Goal: Task Accomplishment & Management: Use online tool/utility

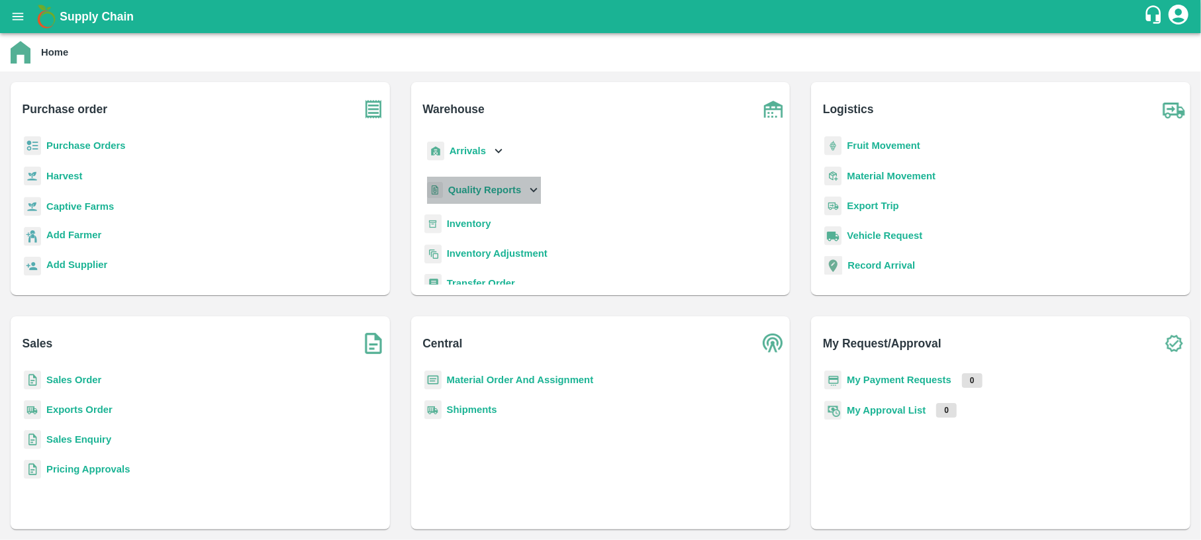
click at [479, 196] on p "Quality Reports" at bounding box center [484, 190] width 73 height 15
click at [480, 189] on b "Quality Reports" at bounding box center [484, 190] width 73 height 11
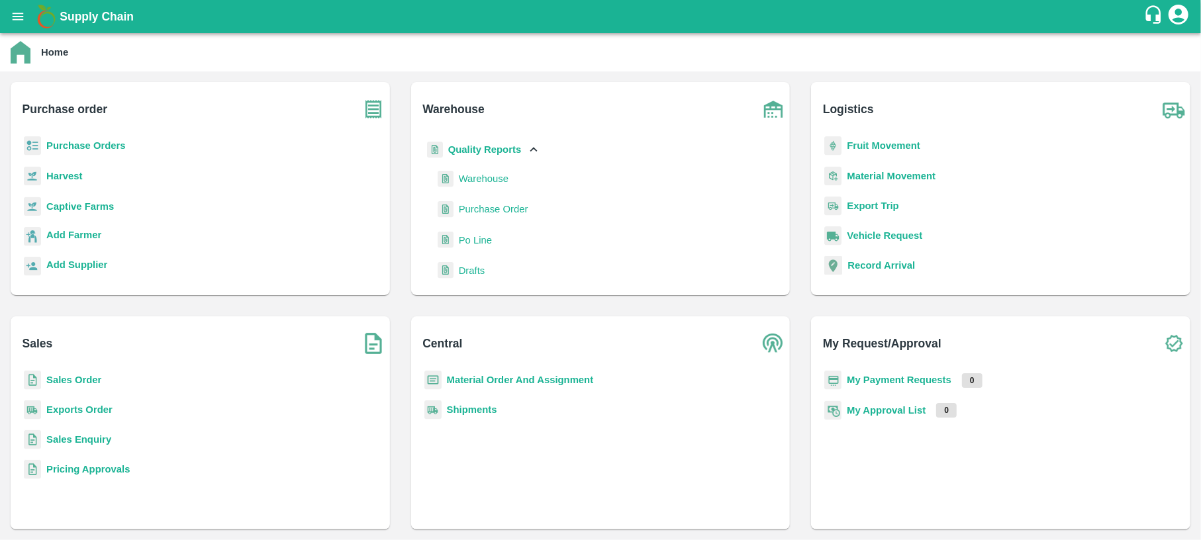
scroll to position [40, 0]
click at [485, 181] on span "Warehouse" at bounding box center [484, 179] width 50 height 15
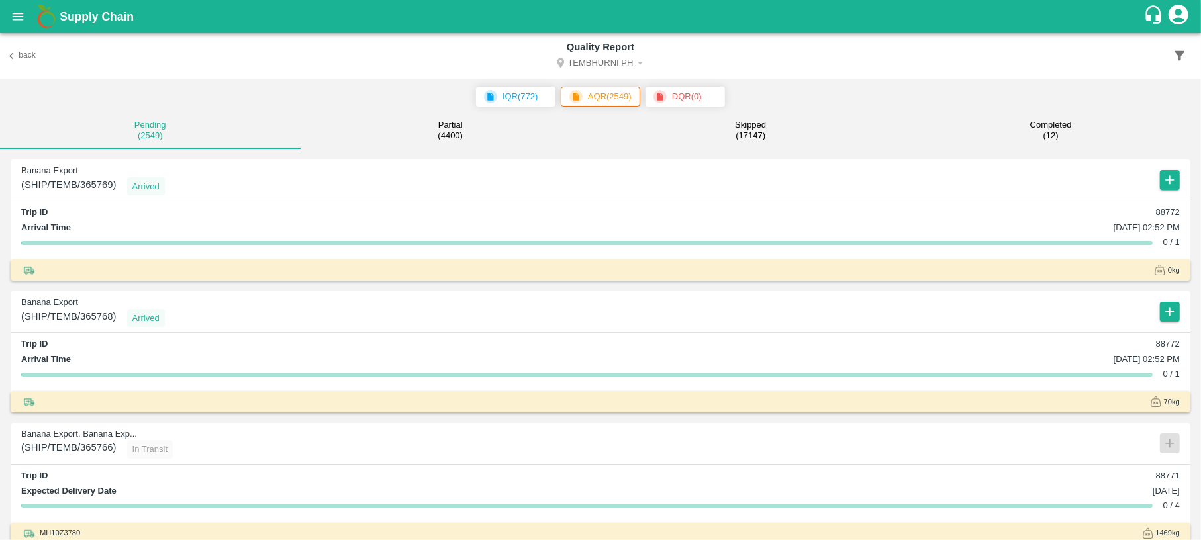
click at [1178, 56] on icon "button" at bounding box center [1180, 56] width 10 height 10
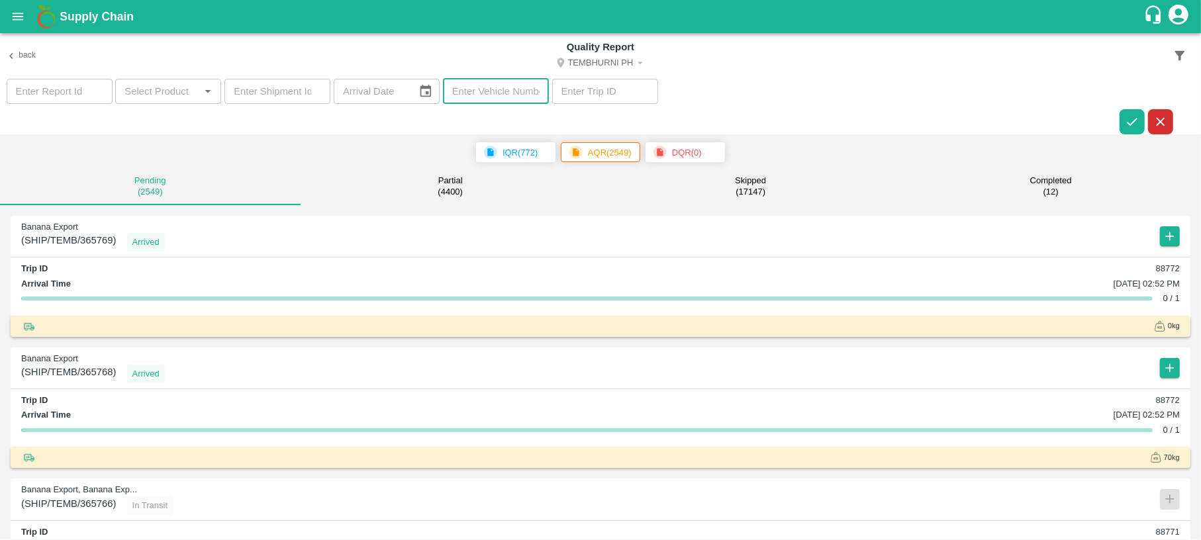
click at [474, 94] on input "text" at bounding box center [496, 91] width 106 height 25
click at [1125, 118] on icon "button" at bounding box center [1132, 122] width 15 height 15
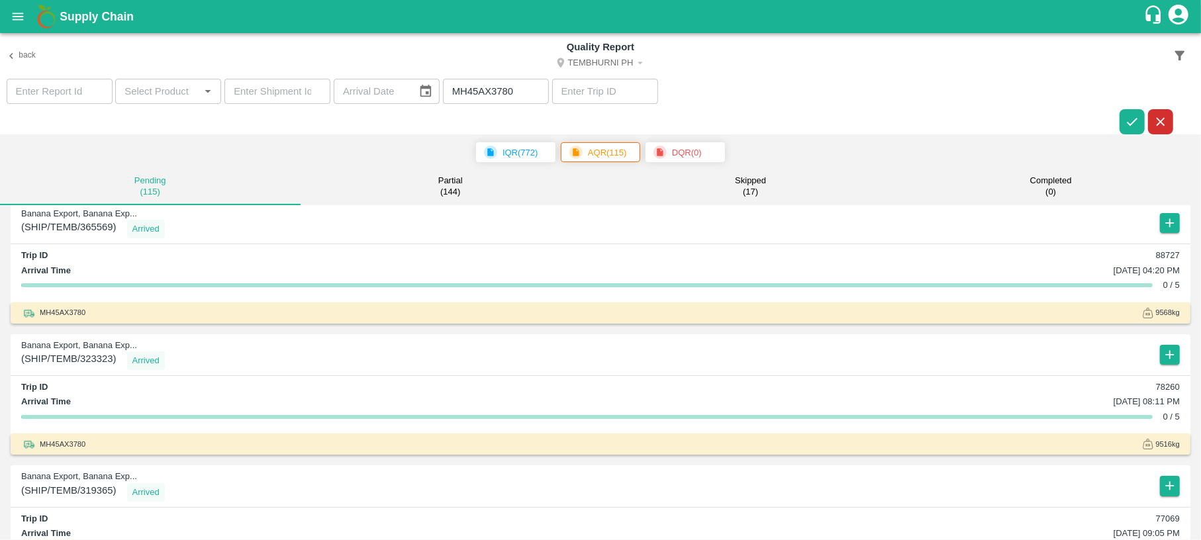
scroll to position [13, 0]
click at [518, 91] on input "MH45AX3780" at bounding box center [496, 91] width 106 height 25
type input "M"
click at [1137, 121] on icon "button" at bounding box center [1132, 122] width 15 height 15
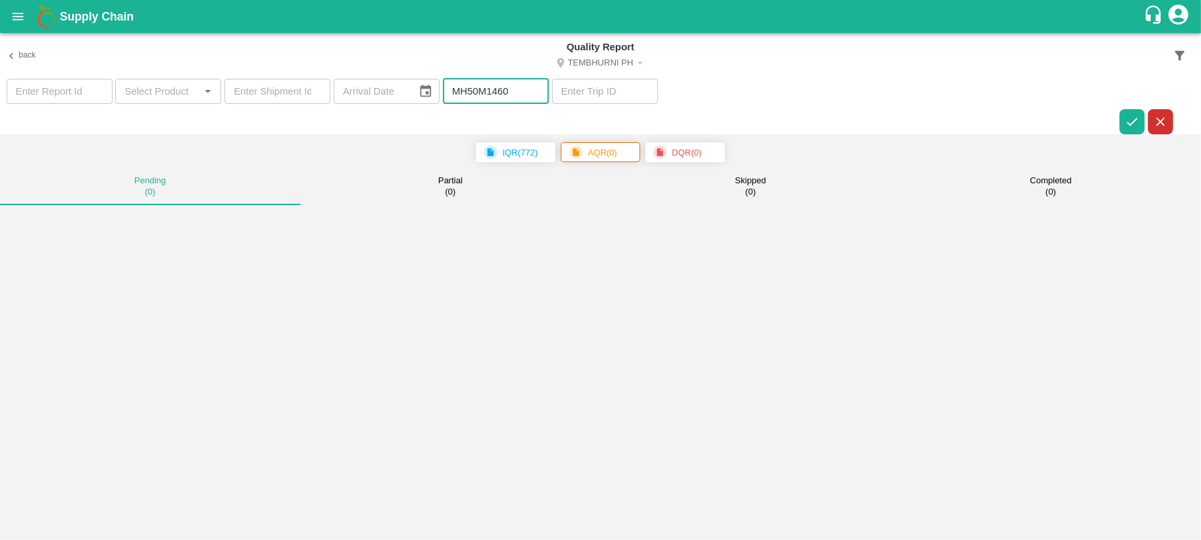
drag, startPoint x: 511, startPoint y: 96, endPoint x: 416, endPoint y: 93, distance: 94.7
click at [416, 93] on section "​ ​ ​ ​ MH50M1460 ​ ​" at bounding box center [600, 107] width 1201 height 56
click at [526, 91] on input "MH50M1460" at bounding box center [496, 91] width 106 height 25
drag, startPoint x: 526, startPoint y: 91, endPoint x: 432, endPoint y: 103, distance: 95.3
click at [432, 103] on section "​ ​ ​ ​ MH50M1460 ​ ​" at bounding box center [600, 107] width 1201 height 56
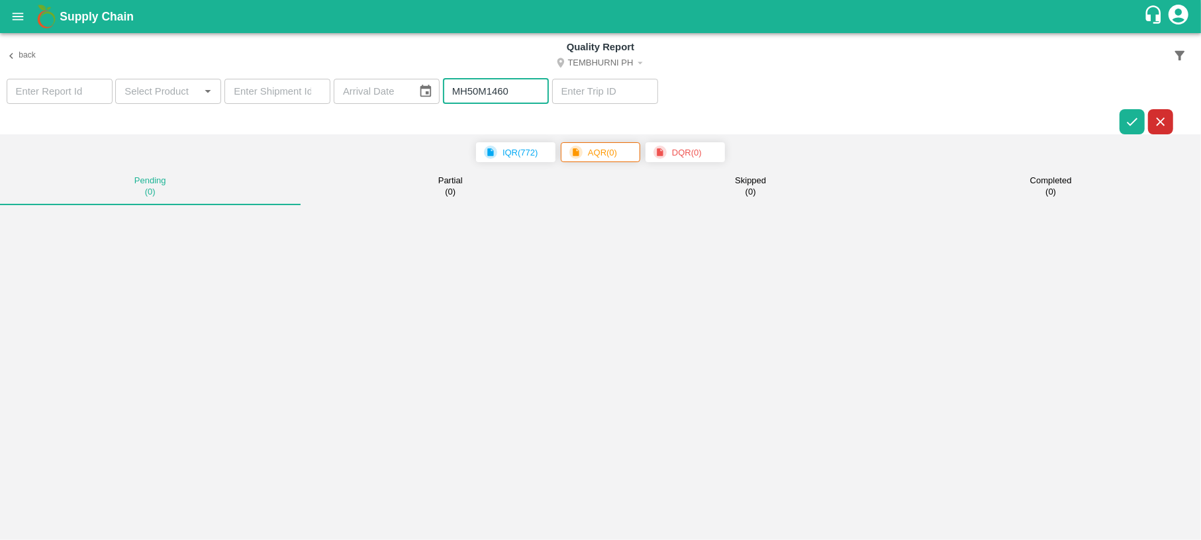
paste input "45AX378"
type input "MH45AX3780"
click at [1124, 129] on button "button" at bounding box center [1131, 121] width 25 height 25
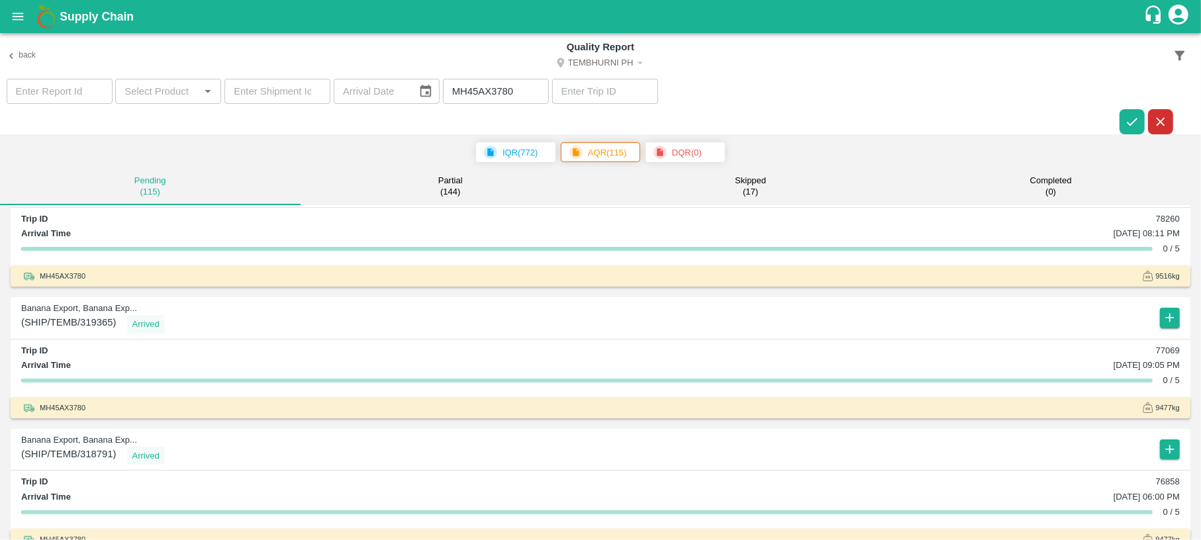
scroll to position [186, 0]
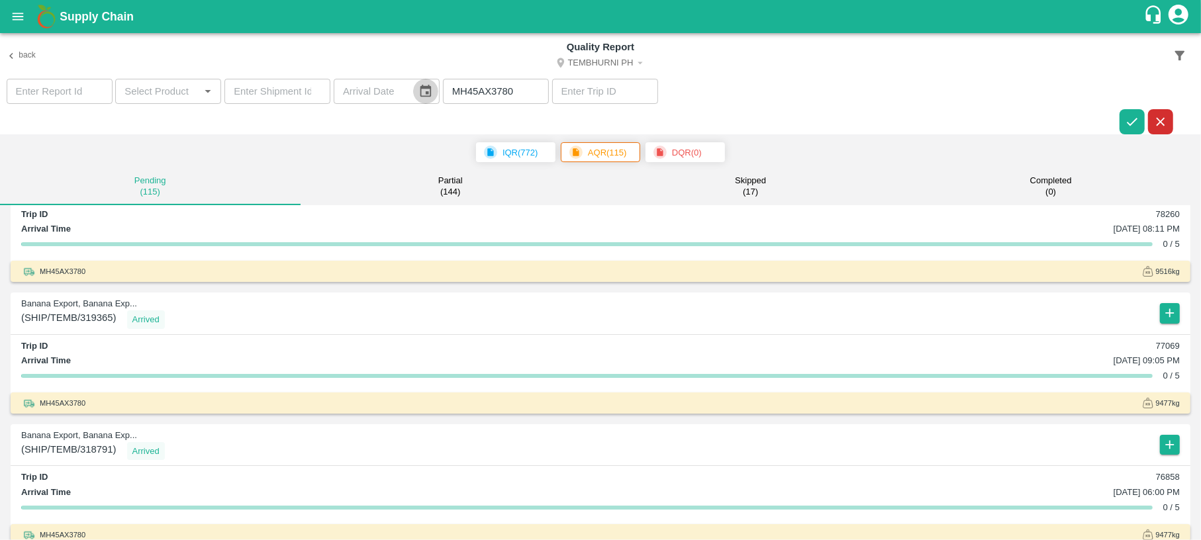
click at [428, 93] on icon "Choose date" at bounding box center [425, 91] width 11 height 13
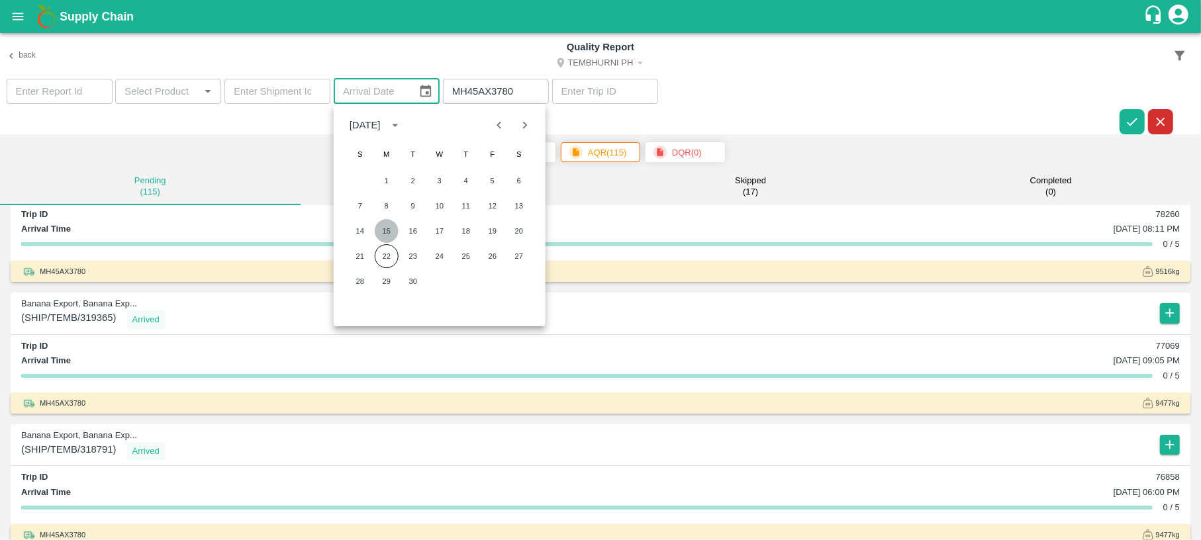
click at [382, 230] on button "15" at bounding box center [387, 231] width 24 height 24
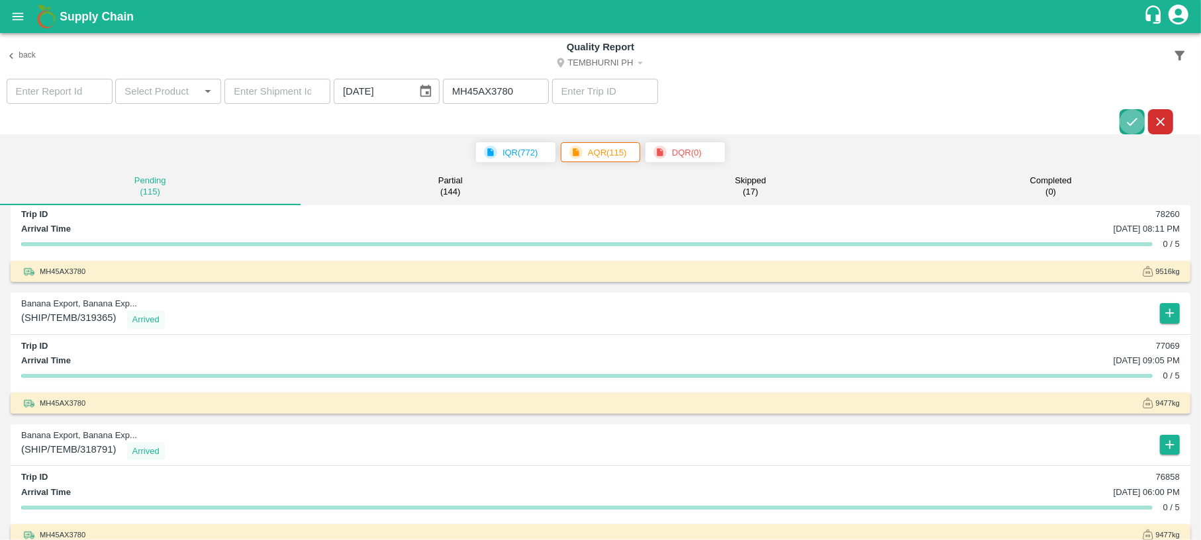
click at [1131, 120] on icon "button" at bounding box center [1132, 122] width 15 height 15
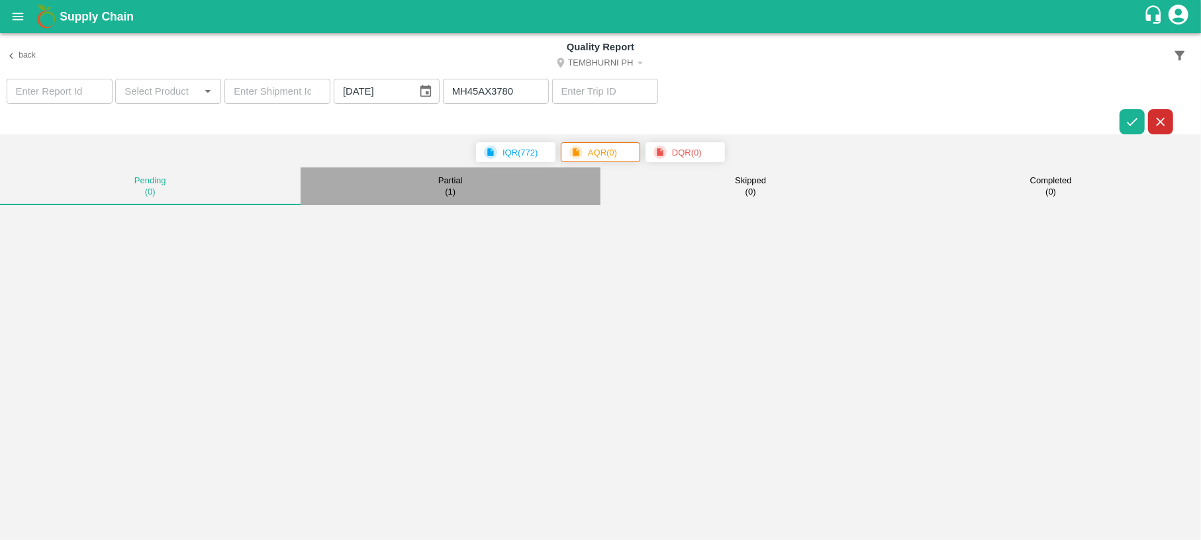
click at [435, 185] on button "Partial ( 1 )" at bounding box center [451, 186] width 301 height 38
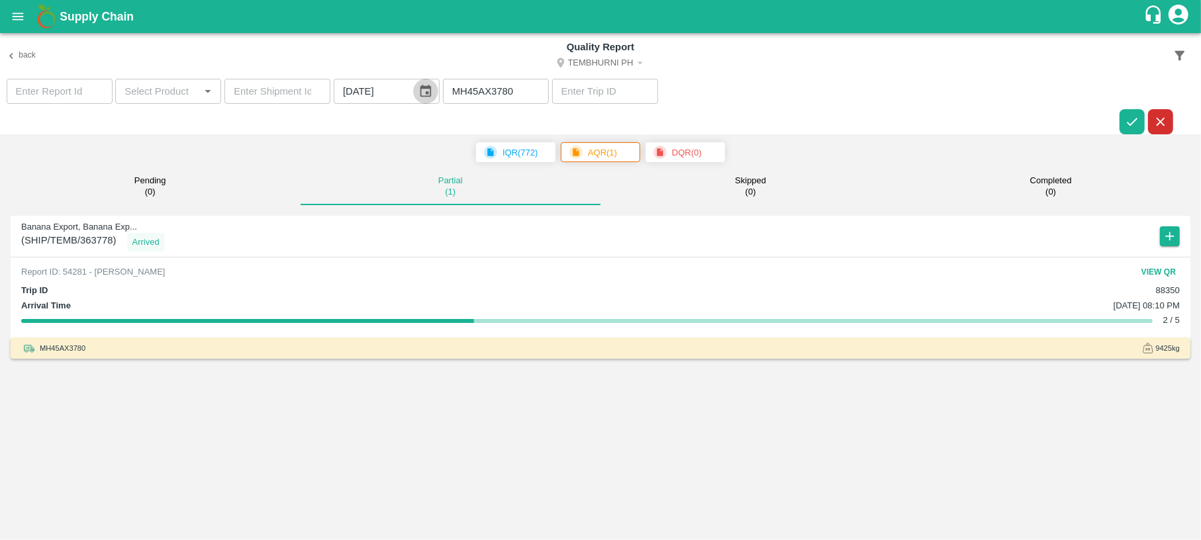
click at [423, 93] on icon "Choose date, selected date is Sep 15, 2025" at bounding box center [425, 91] width 15 height 15
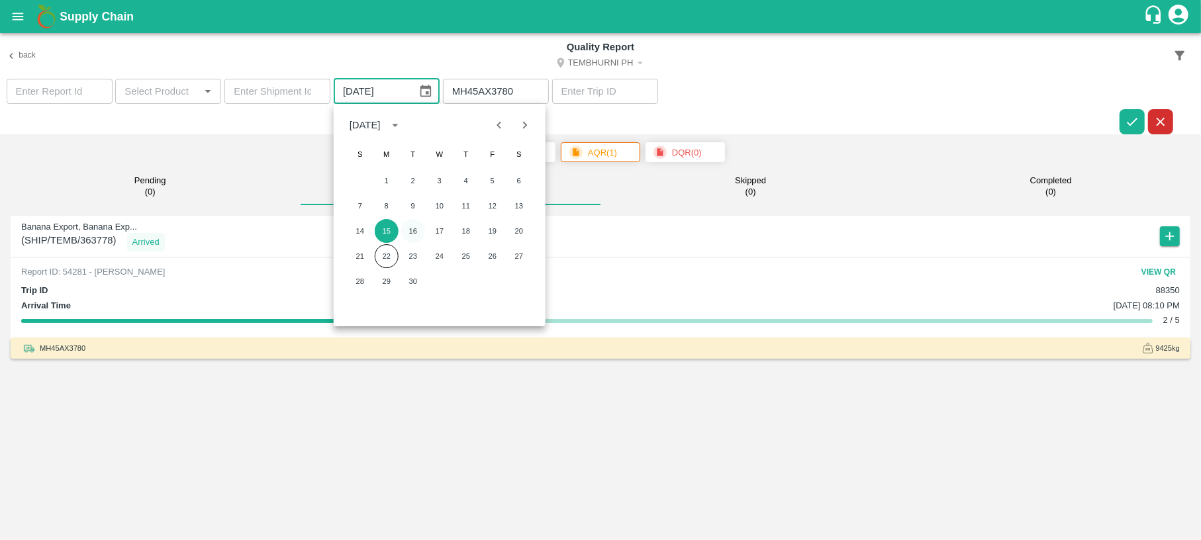
click at [412, 228] on button "16" at bounding box center [413, 231] width 24 height 24
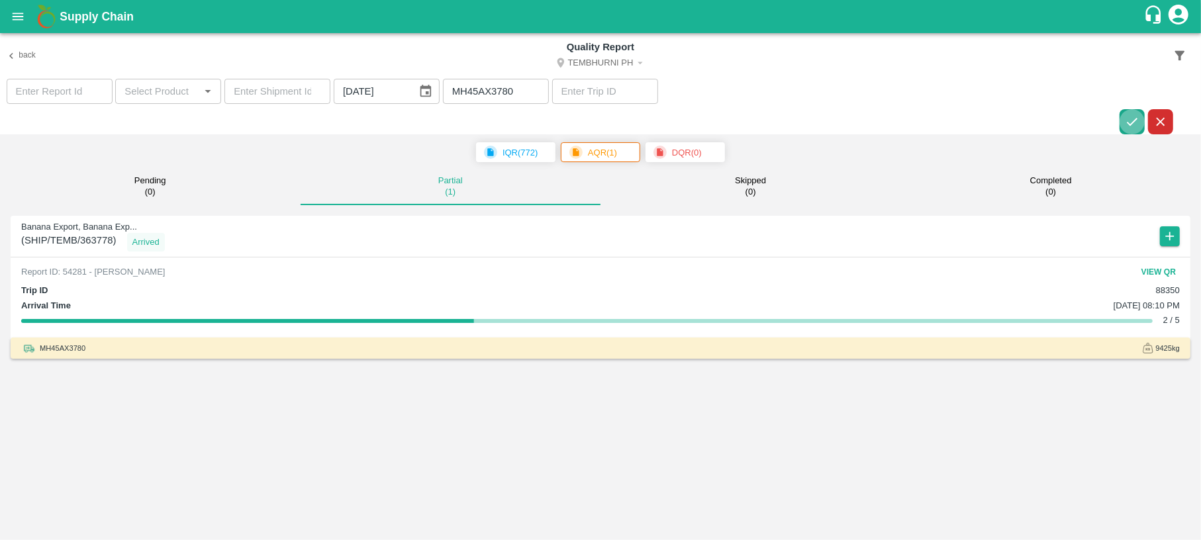
click at [1131, 119] on icon "button" at bounding box center [1132, 122] width 15 height 15
click at [429, 91] on icon "Choose date, selected date is Sep 16, 2025" at bounding box center [425, 91] width 15 height 15
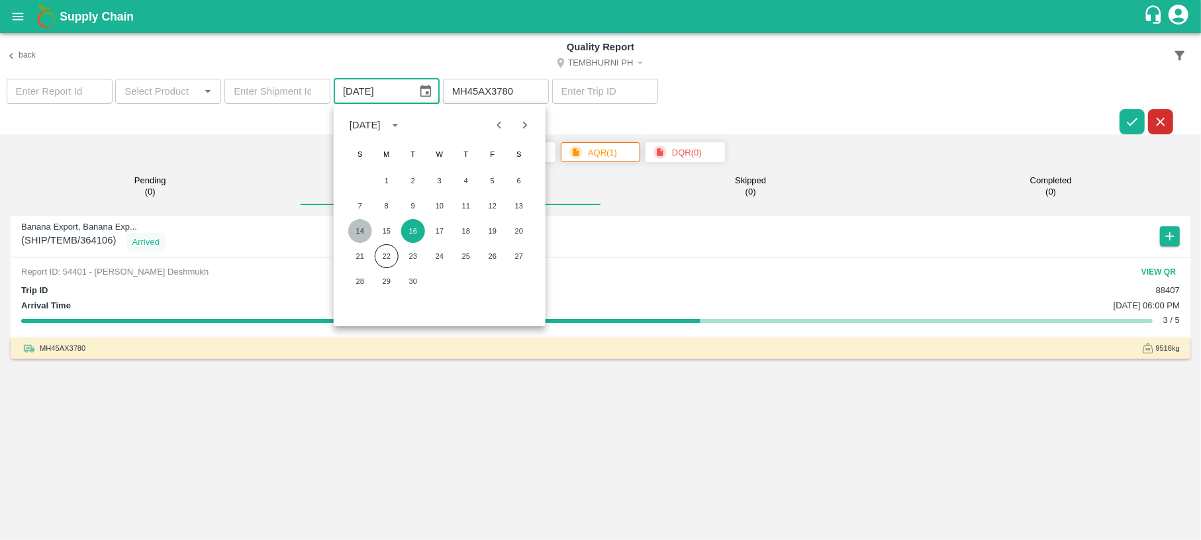
click at [356, 234] on button "14" at bounding box center [360, 231] width 24 height 24
type input "[DATE]"
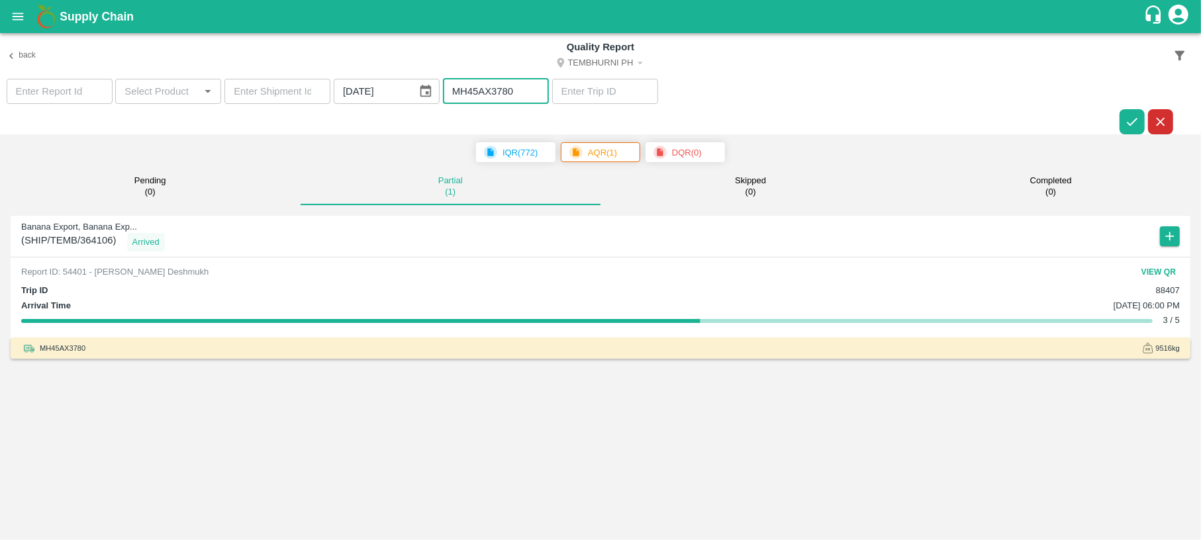
drag, startPoint x: 516, startPoint y: 92, endPoint x: 412, endPoint y: 99, distance: 104.2
click at [412, 99] on section "​ ​ ​ [DATE] ​ MH45AX3780 ​ ​" at bounding box center [600, 107] width 1201 height 56
paste input "1104"
type input "MH45AX1104"
click at [1132, 119] on icon "button" at bounding box center [1132, 122] width 15 height 15
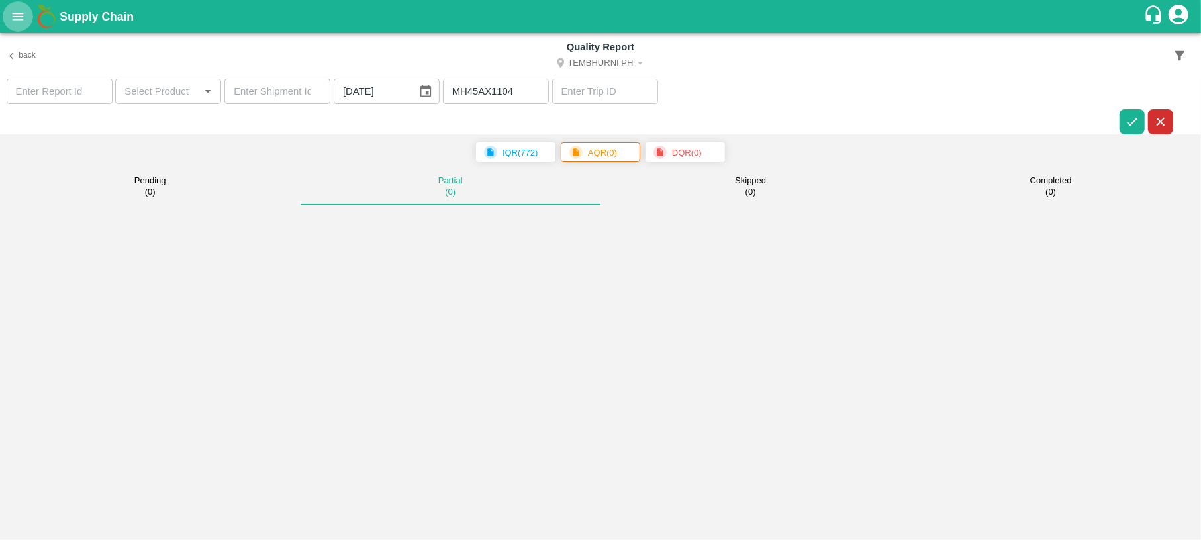
click at [21, 5] on button "open drawer" at bounding box center [18, 16] width 30 height 30
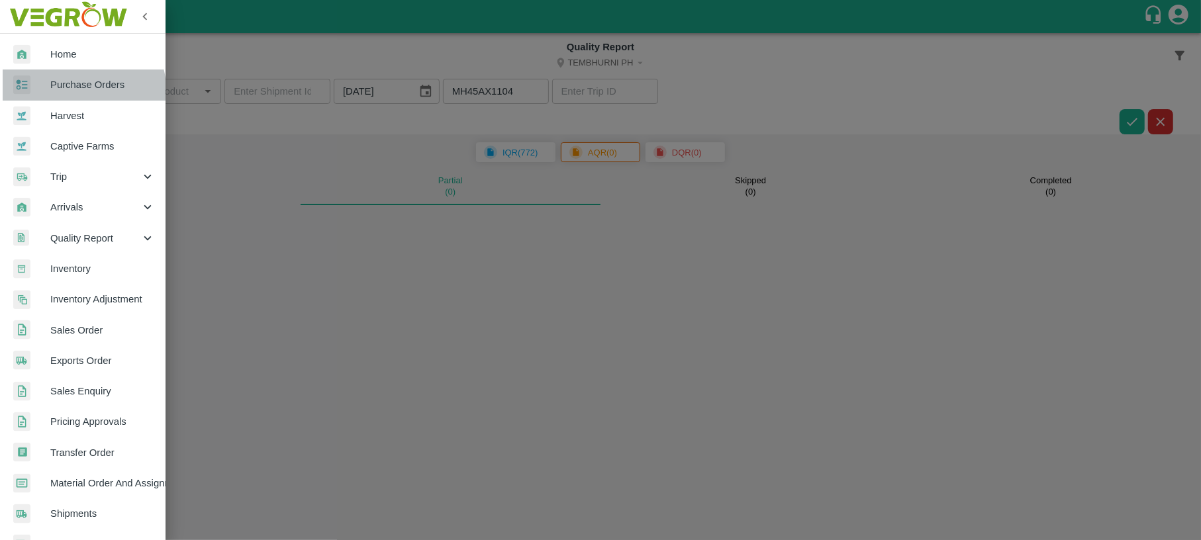
click at [56, 95] on link "Purchase Orders" at bounding box center [82, 85] width 165 height 30
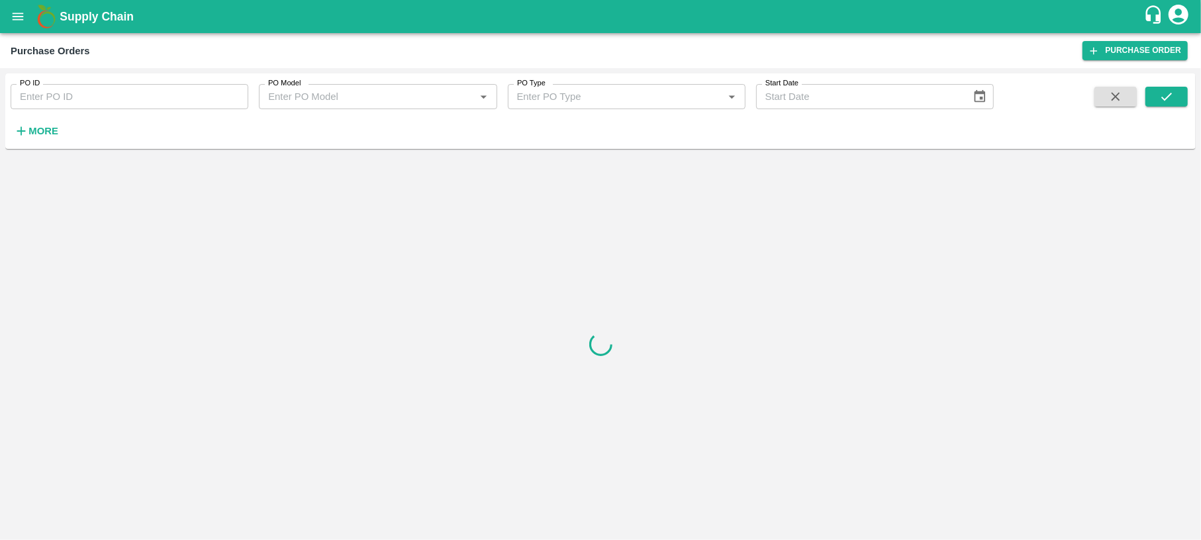
click at [87, 97] on input "PO ID" at bounding box center [130, 96] width 238 height 25
paste input "176174"
type input "176174"
click at [1175, 95] on button "submit" at bounding box center [1166, 97] width 42 height 20
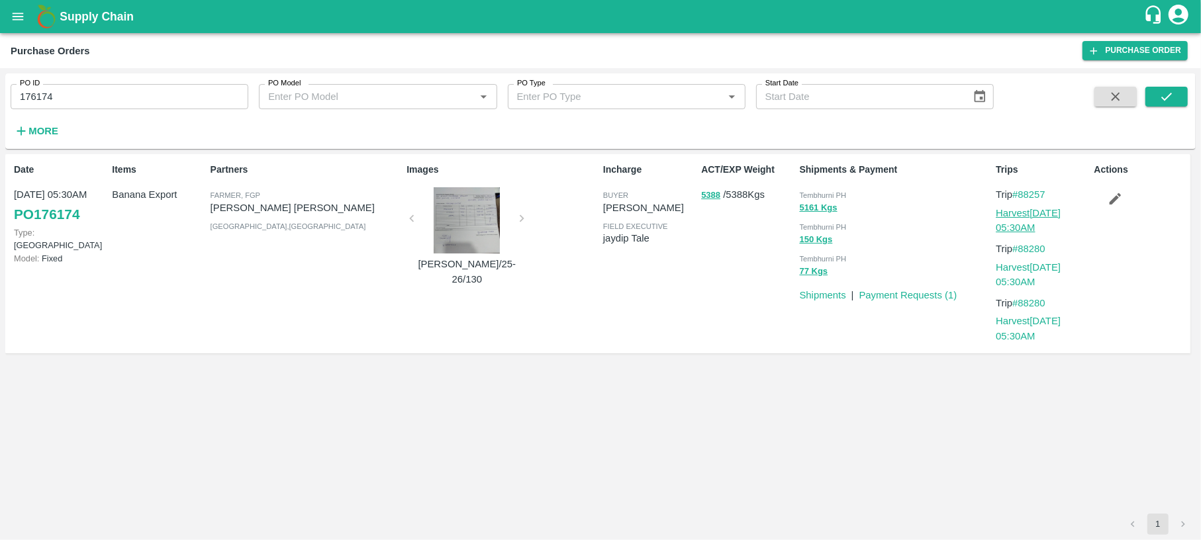
click at [1037, 212] on link "Harvest [DATE] 05:30AM" at bounding box center [1028, 220] width 65 height 25
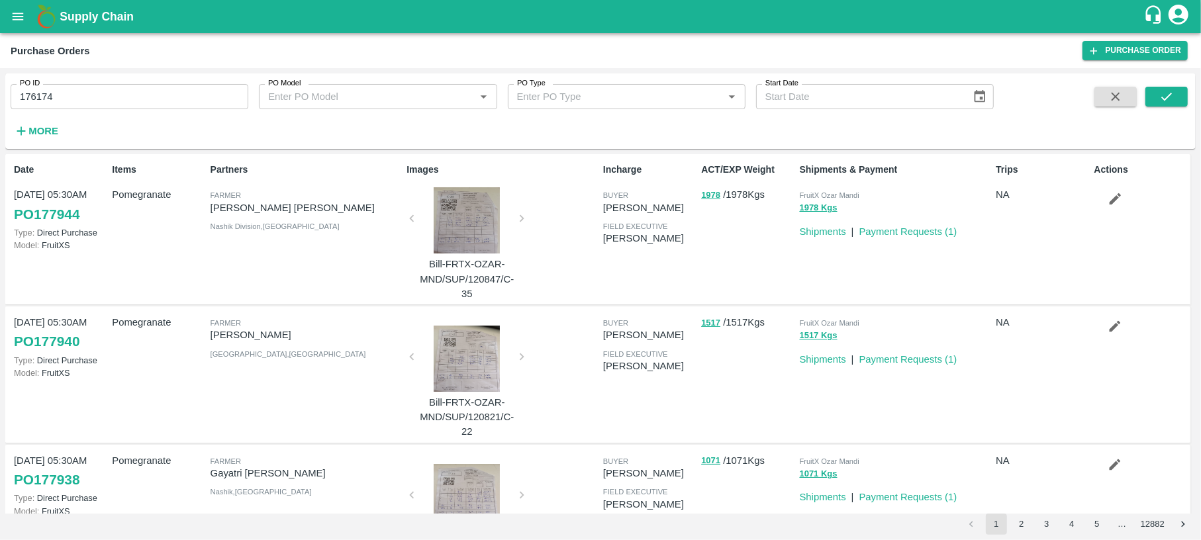
click at [1165, 87] on span at bounding box center [1166, 114] width 42 height 54
click at [1166, 93] on icon "submit" at bounding box center [1166, 96] width 15 height 15
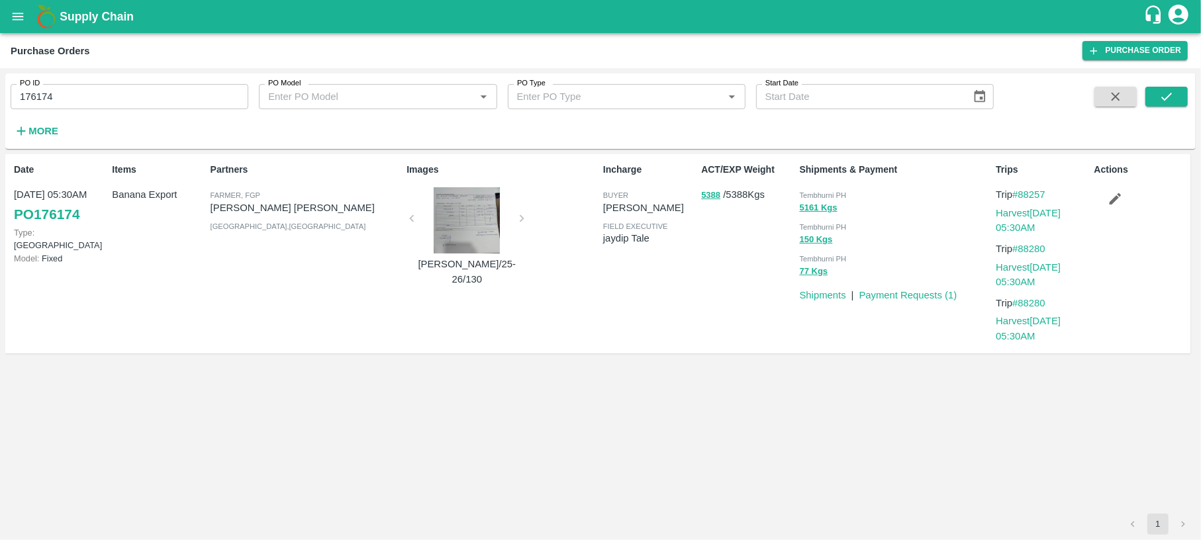
click at [1010, 220] on p "Harvest [DATE] 05:30AM" at bounding box center [1042, 221] width 93 height 30
click at [17, 24] on button "open drawer" at bounding box center [18, 16] width 30 height 30
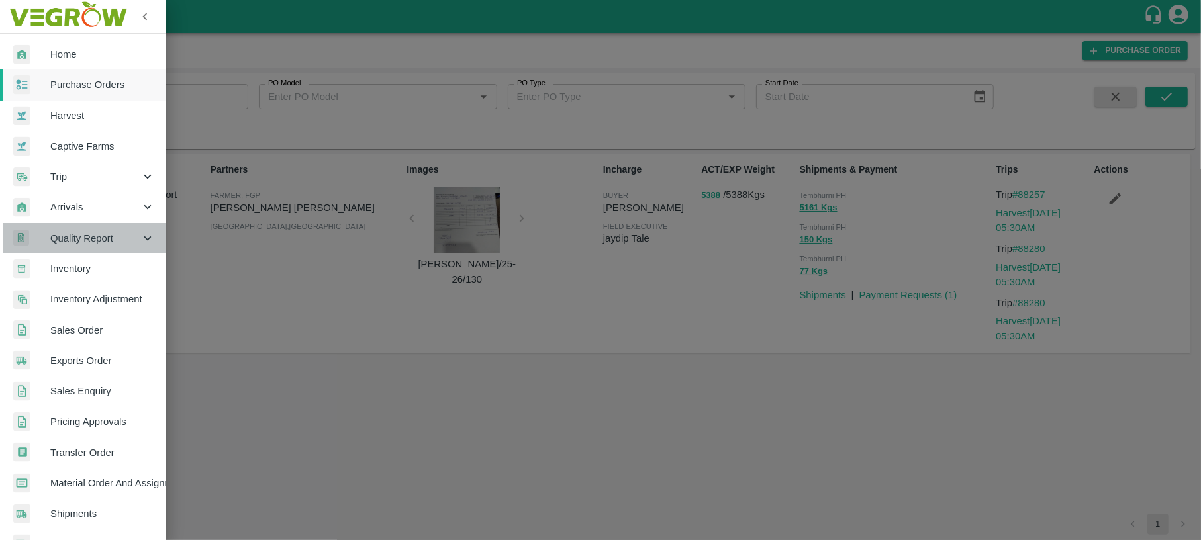
click at [85, 241] on span "Quality Report" at bounding box center [95, 238] width 90 height 15
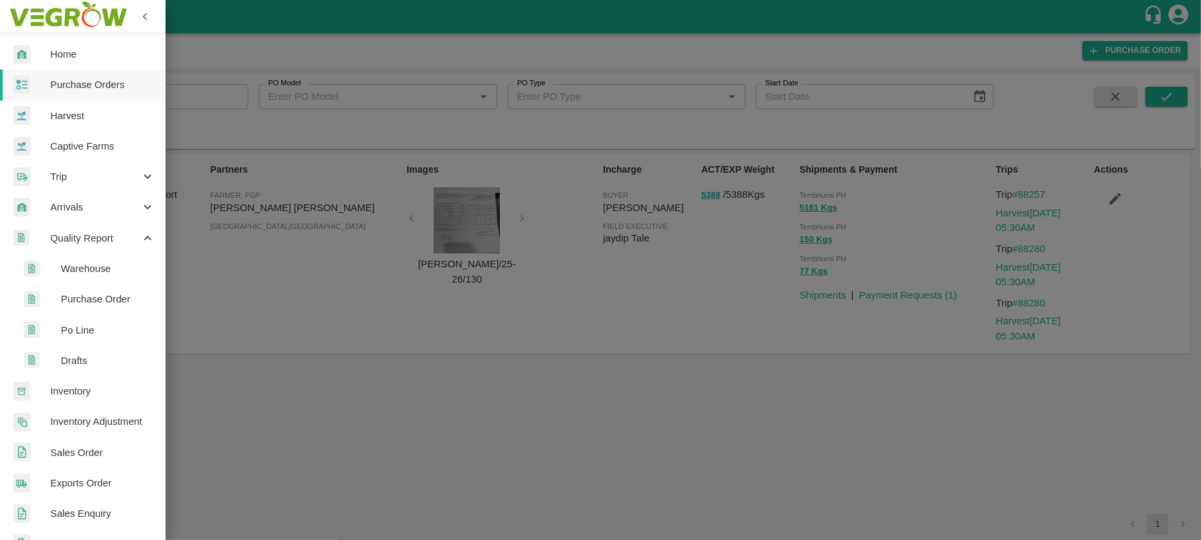
click at [80, 270] on span "Warehouse" at bounding box center [108, 268] width 94 height 15
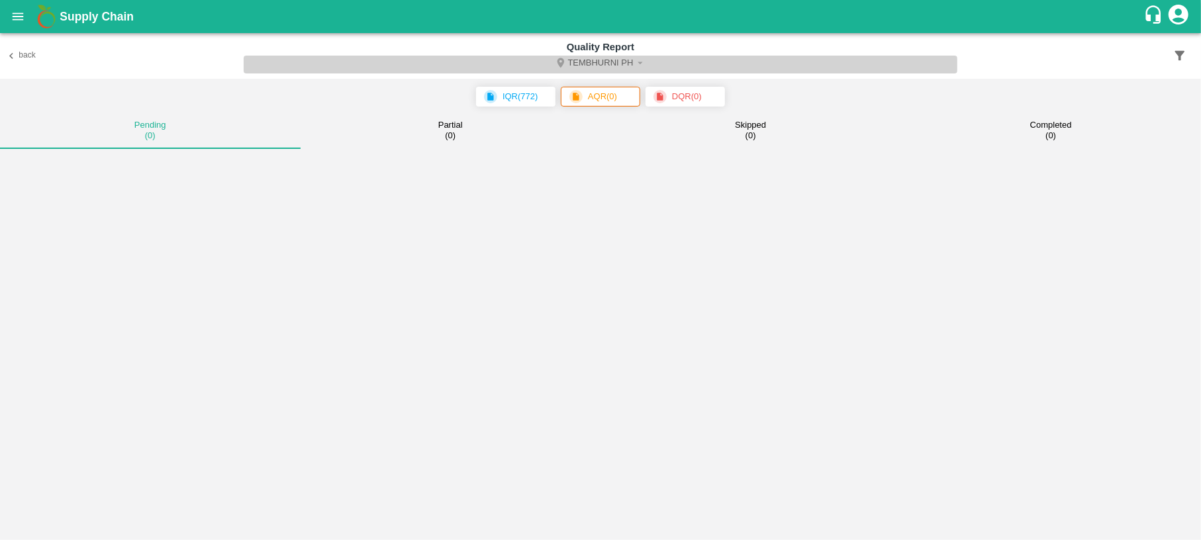
click at [622, 59] on button "Tembhurni PH" at bounding box center [601, 65] width 714 height 18
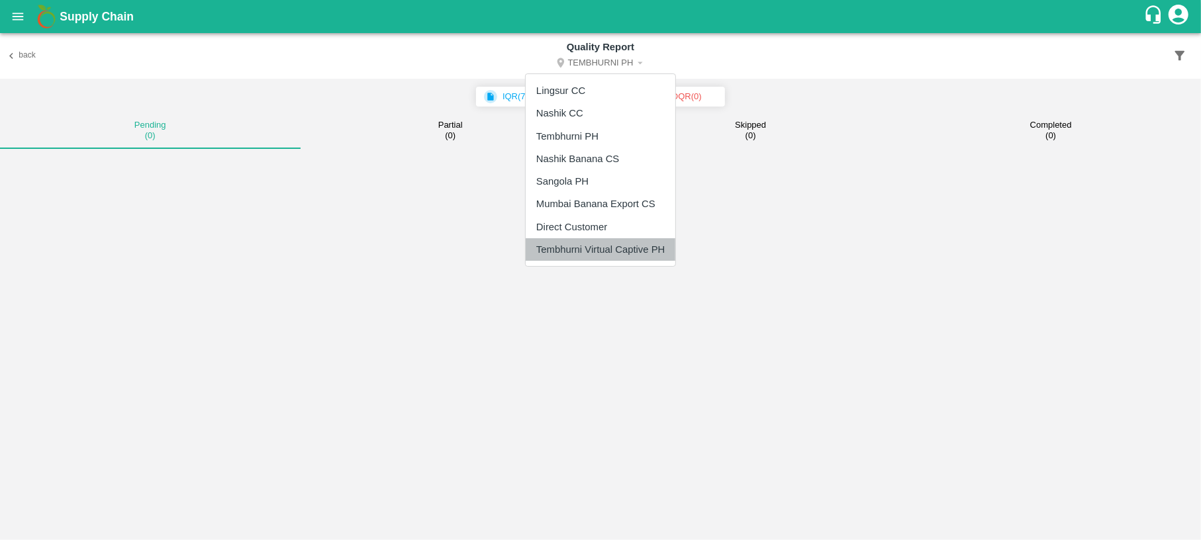
click at [561, 249] on li "Tembhurni Virtual Captive PH" at bounding box center [601, 249] width 150 height 23
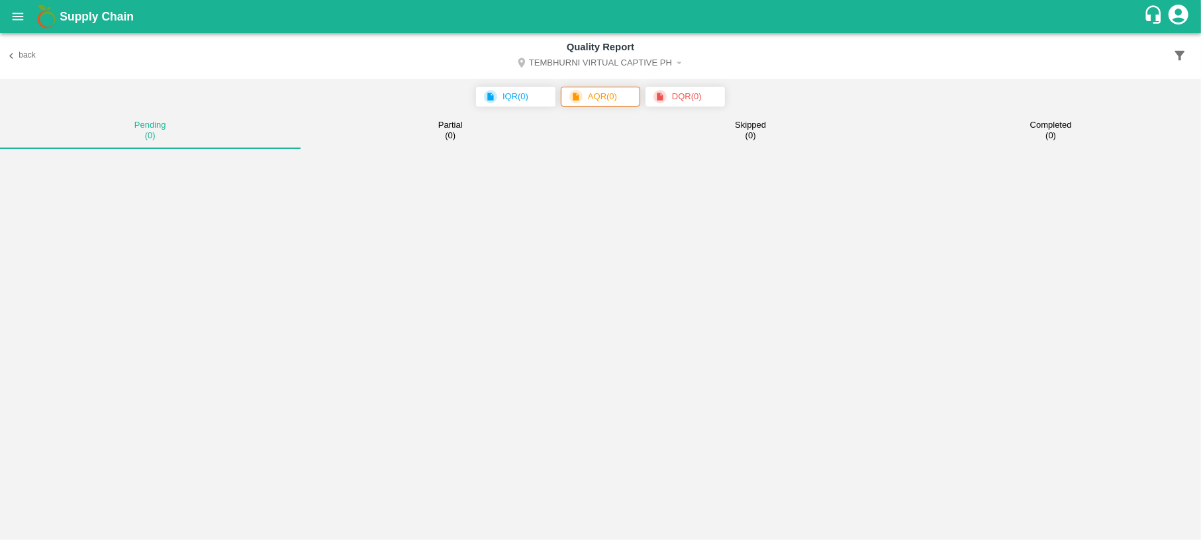
click at [1180, 49] on icon "button" at bounding box center [1179, 55] width 15 height 15
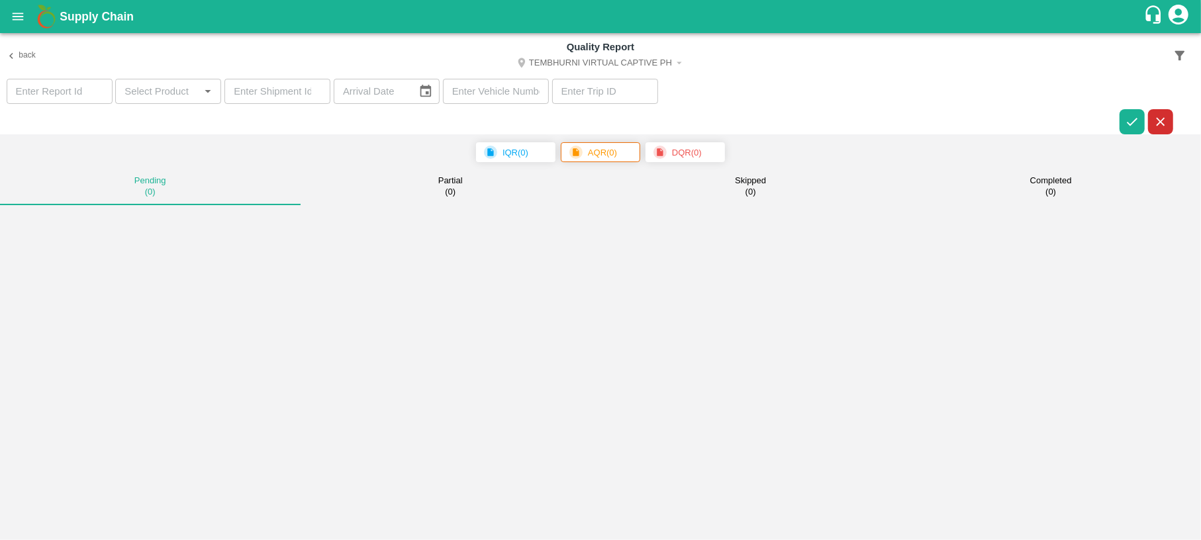
type input "DD/MM/YYYY"
click at [397, 90] on input "DD/MM/YYYY" at bounding box center [371, 91] width 74 height 25
click at [420, 92] on icon "Choose date" at bounding box center [425, 91] width 11 height 13
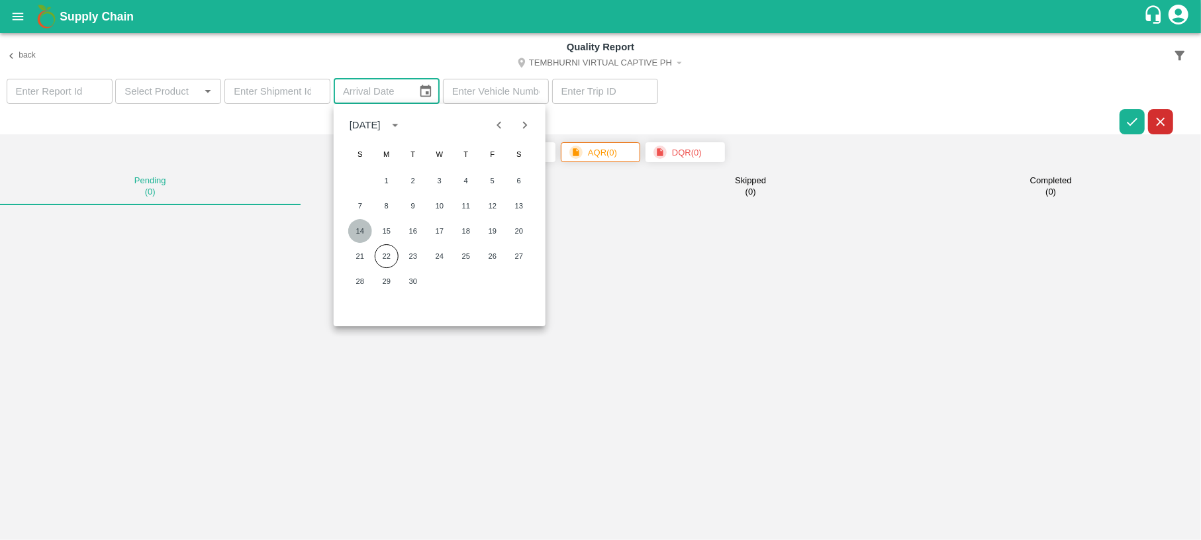
click at [363, 232] on button "14" at bounding box center [360, 231] width 24 height 24
type input "[DATE]"
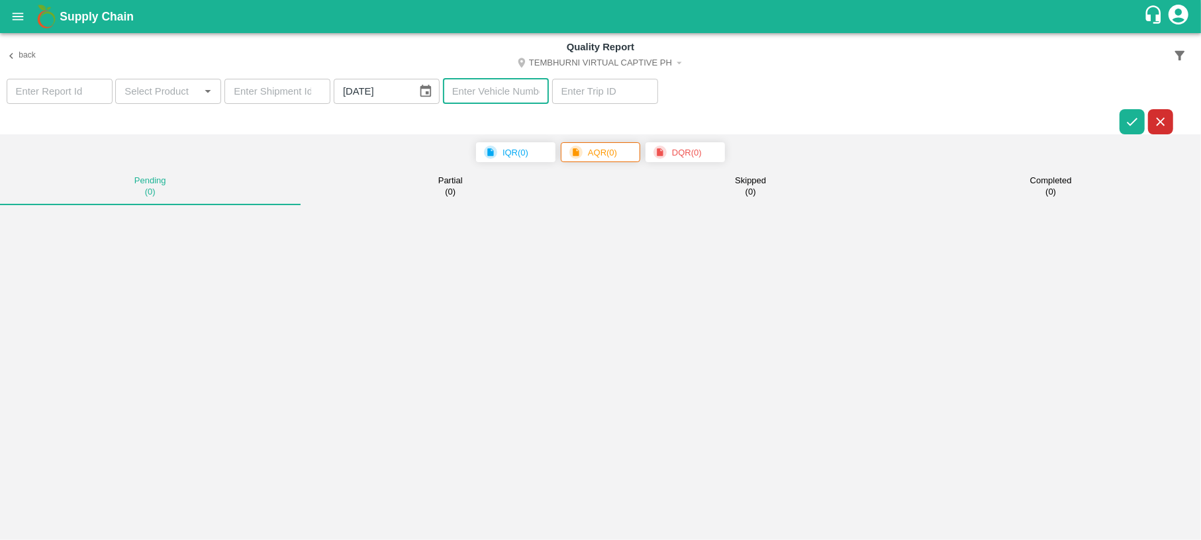
click at [482, 97] on input "text" at bounding box center [496, 91] width 106 height 25
paste input "MH45AX1104"
type input "MH45AX1104"
click at [1125, 127] on icon "button" at bounding box center [1132, 122] width 15 height 15
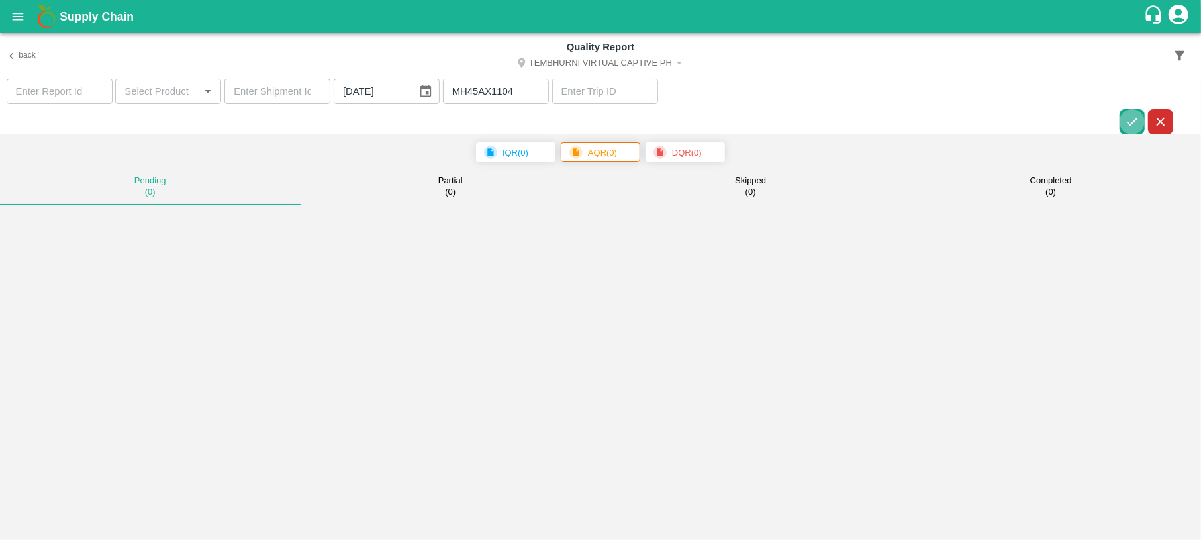
click at [1125, 127] on icon "button" at bounding box center [1132, 122] width 15 height 15
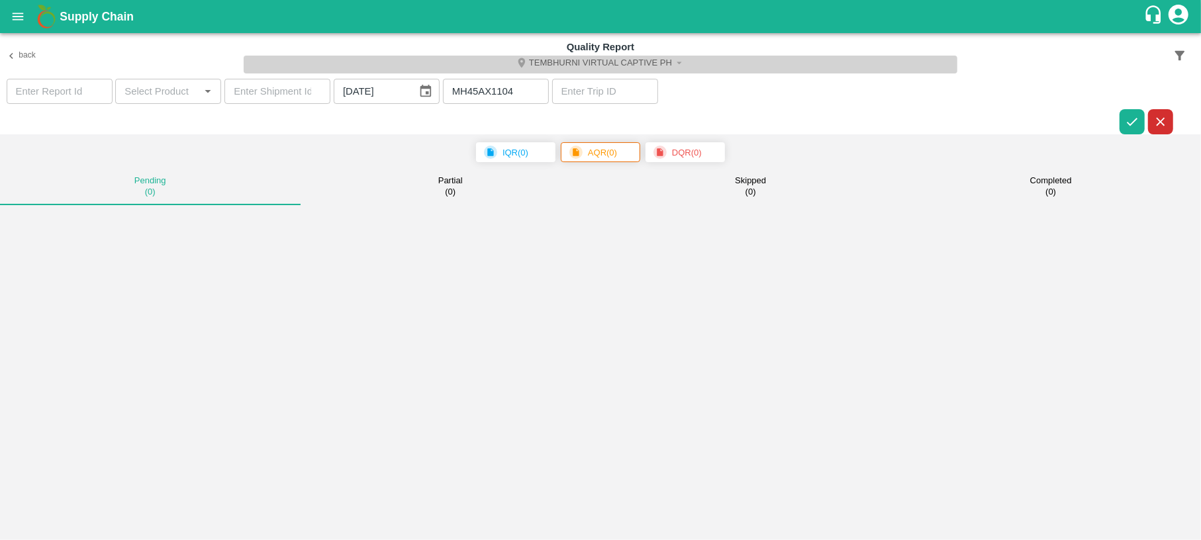
click at [636, 64] on button "Tembhurni Virtual Captive PH" at bounding box center [601, 65] width 714 height 18
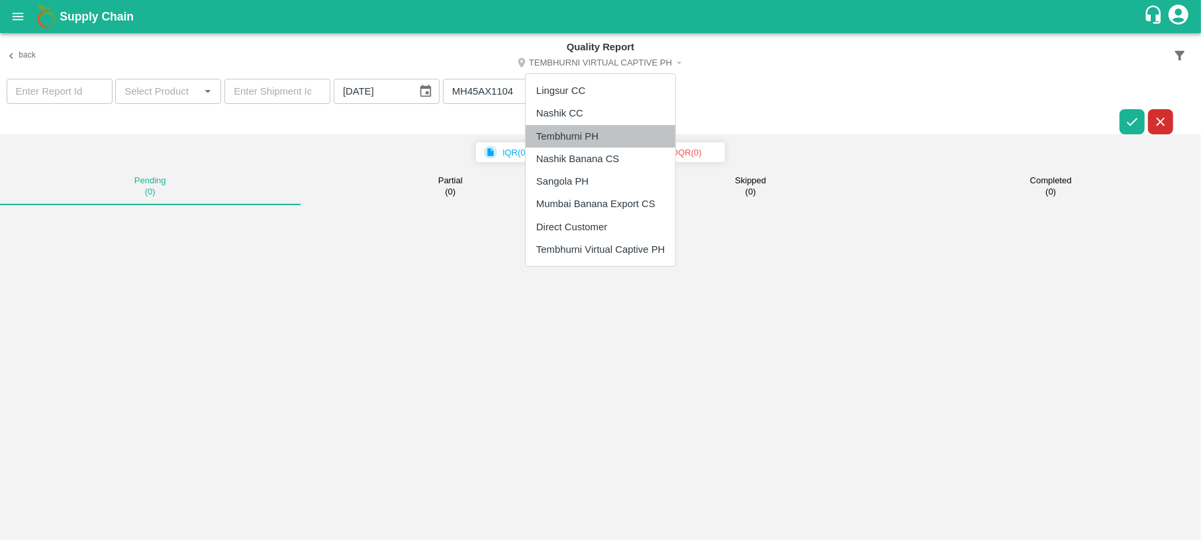
click at [587, 126] on li "Tembhurni PH" at bounding box center [601, 136] width 150 height 23
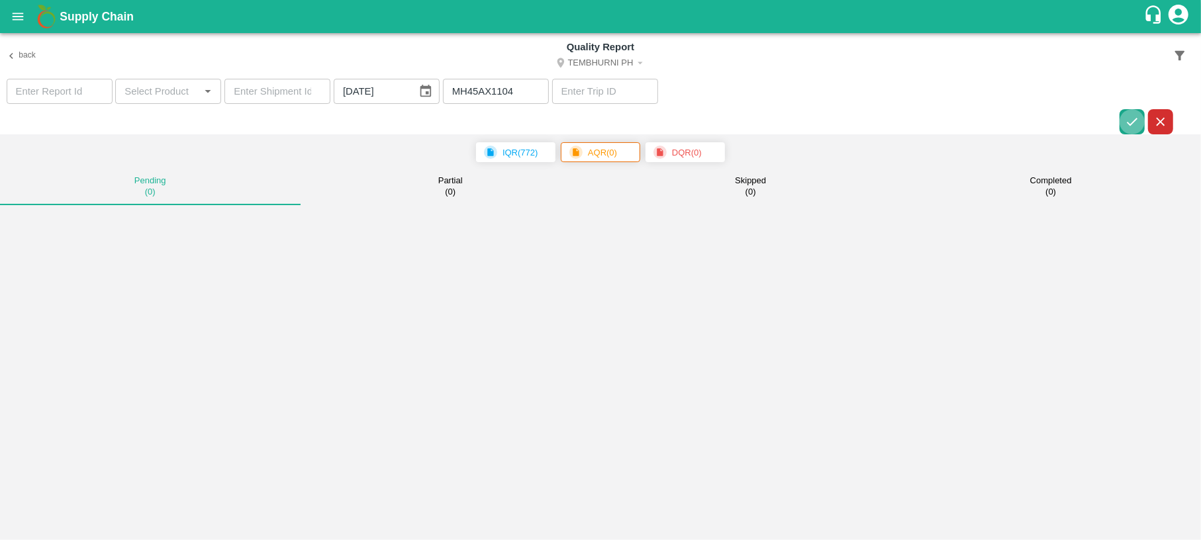
click at [1133, 123] on icon "button" at bounding box center [1132, 122] width 11 height 8
drag, startPoint x: 522, startPoint y: 88, endPoint x: 442, endPoint y: 95, distance: 80.4
click at [443, 95] on input "MH45AX1104" at bounding box center [496, 91] width 106 height 25
click at [13, 15] on icon "open drawer" at bounding box center [18, 16] width 15 height 15
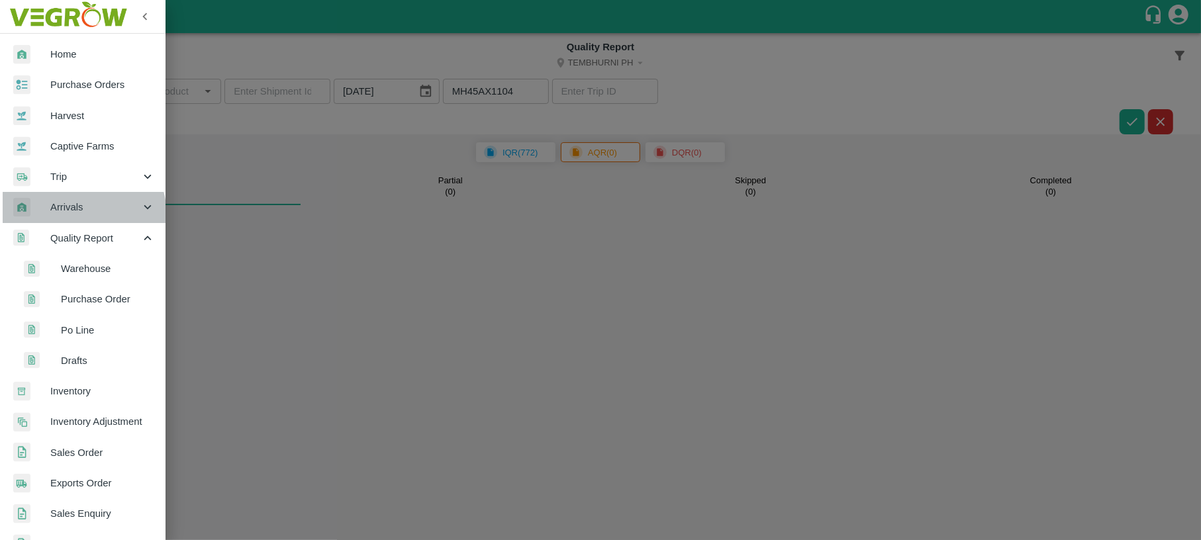
click at [79, 215] on div "Arrivals" at bounding box center [82, 207] width 165 height 30
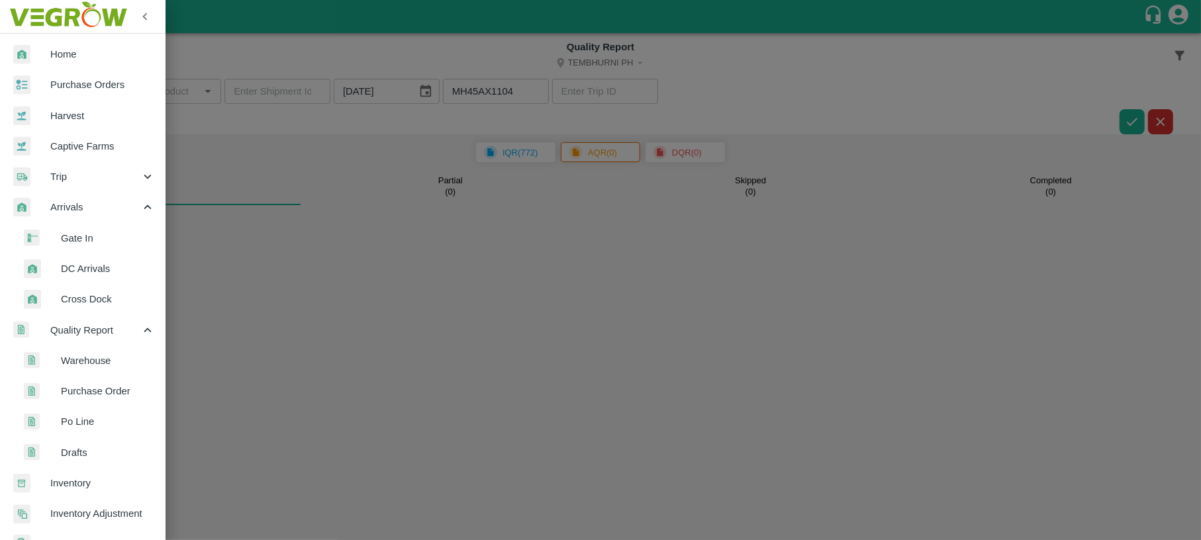
click at [106, 273] on span "DC Arrivals" at bounding box center [108, 268] width 94 height 15
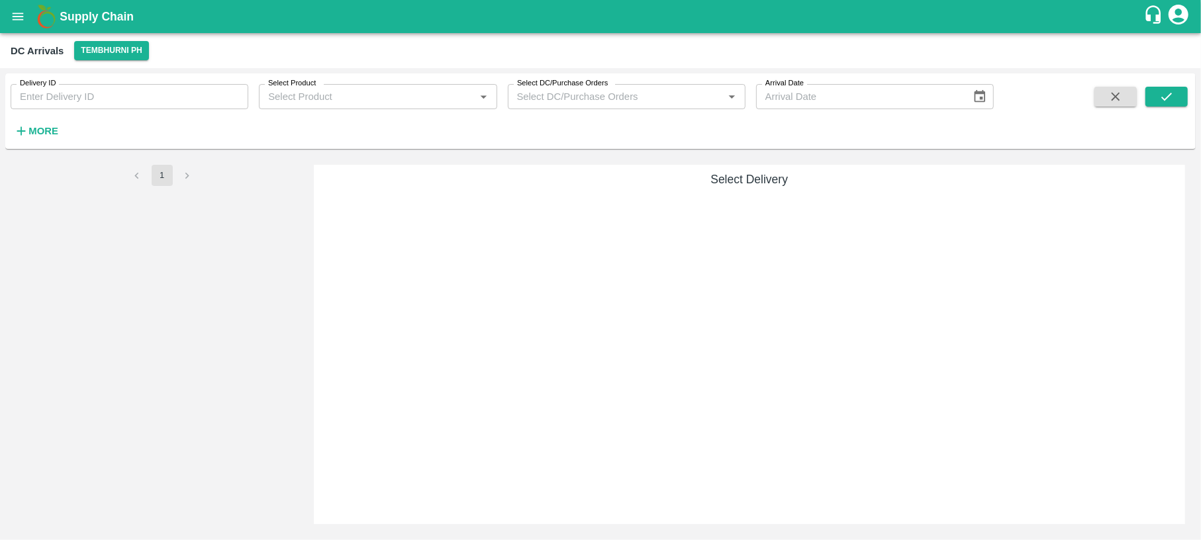
click at [54, 150] on div "Delivery ID Delivery ID Select Product Select Product   * Select DC/Purchase Or…" at bounding box center [600, 113] width 1190 height 81
click at [45, 131] on strong "More" at bounding box center [43, 131] width 30 height 11
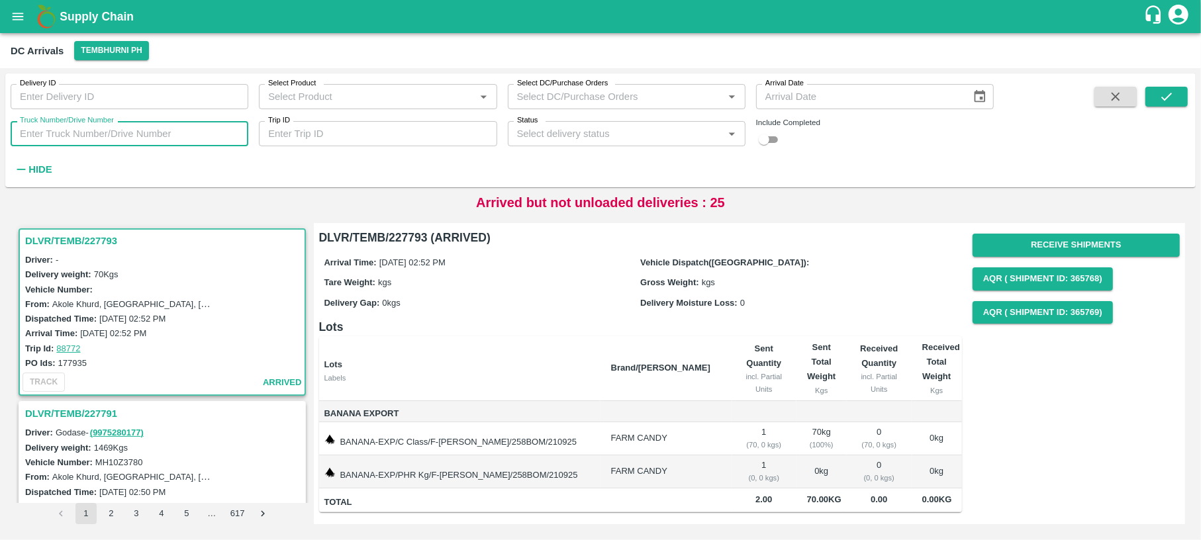
click at [32, 140] on input "Truck Number/Drive Number" at bounding box center [130, 133] width 238 height 25
paste input "MH45AX1104"
type input "MH45AX1104"
click at [970, 95] on button "Choose date" at bounding box center [979, 96] width 25 height 25
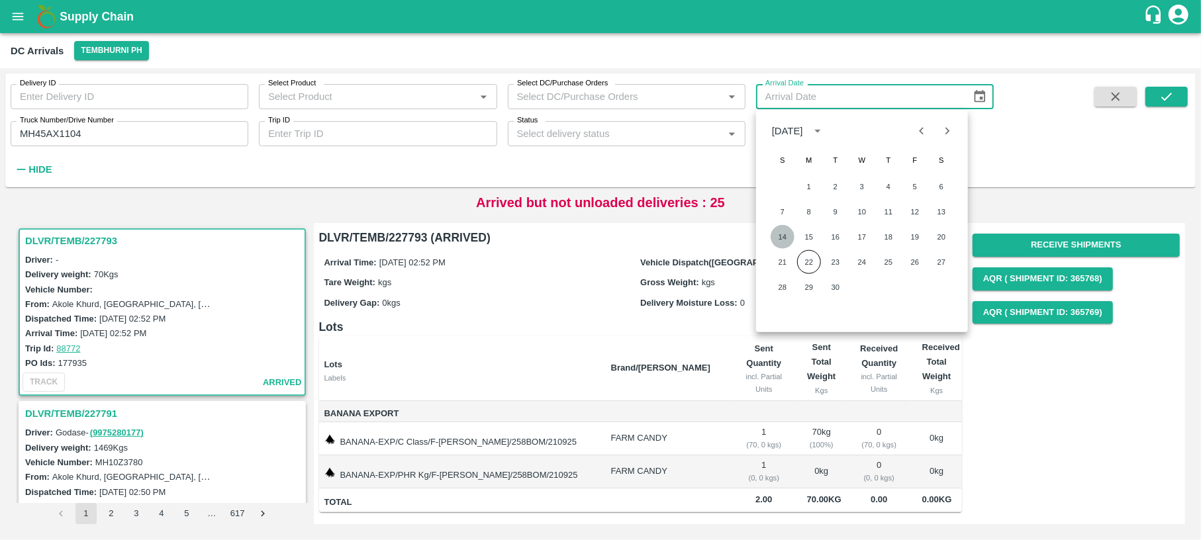
click at [780, 228] on button "14" at bounding box center [783, 237] width 24 height 24
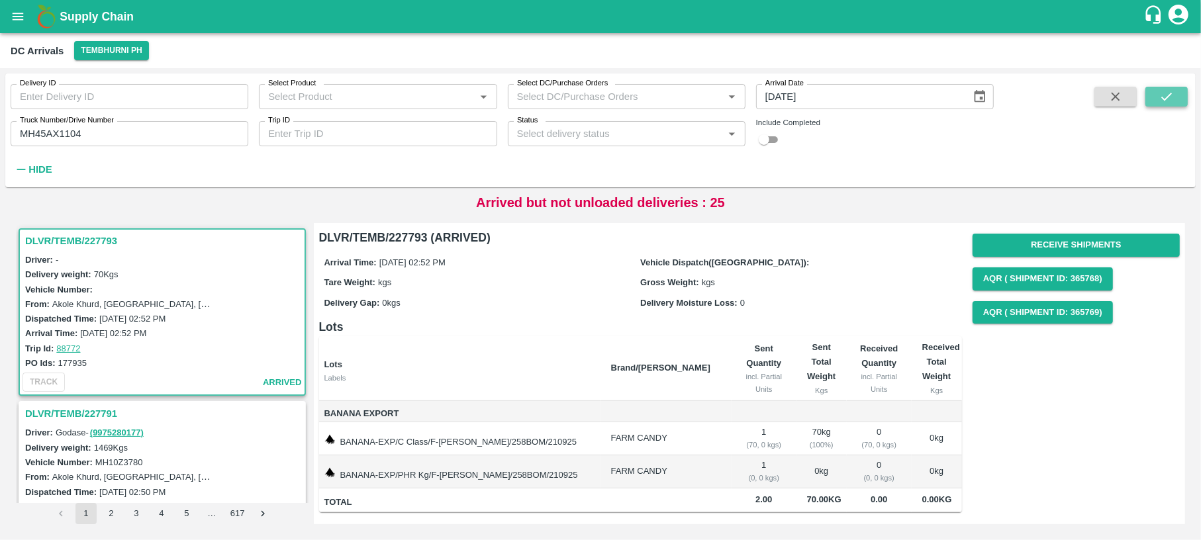
click at [1170, 91] on icon "submit" at bounding box center [1166, 96] width 15 height 15
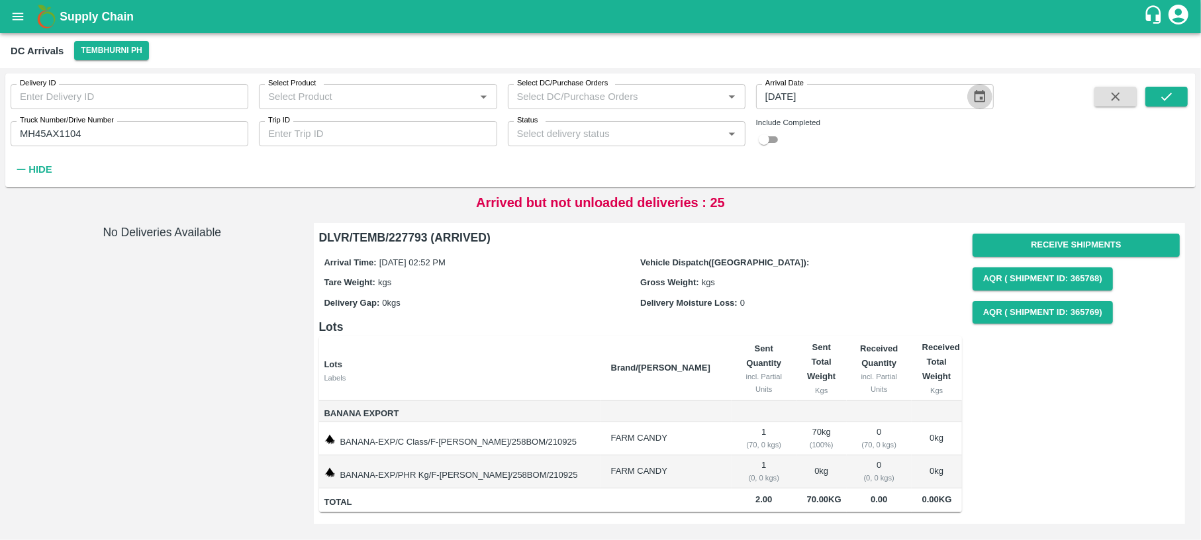
click at [971, 103] on button "Choose date, selected date is Sep 14, 2025" at bounding box center [979, 96] width 25 height 25
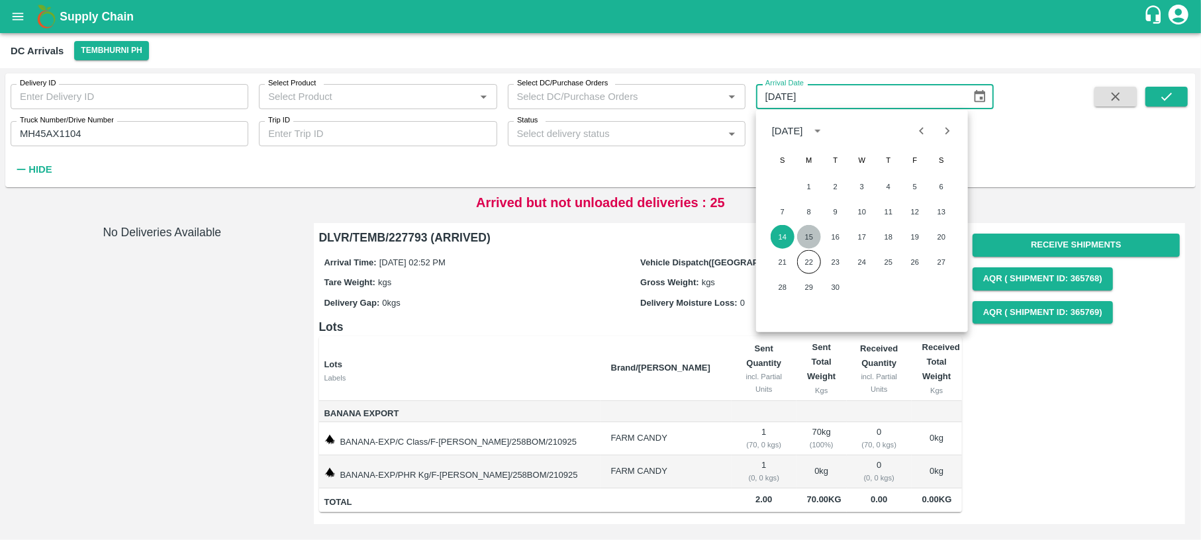
click at [806, 233] on button "15" at bounding box center [809, 237] width 24 height 24
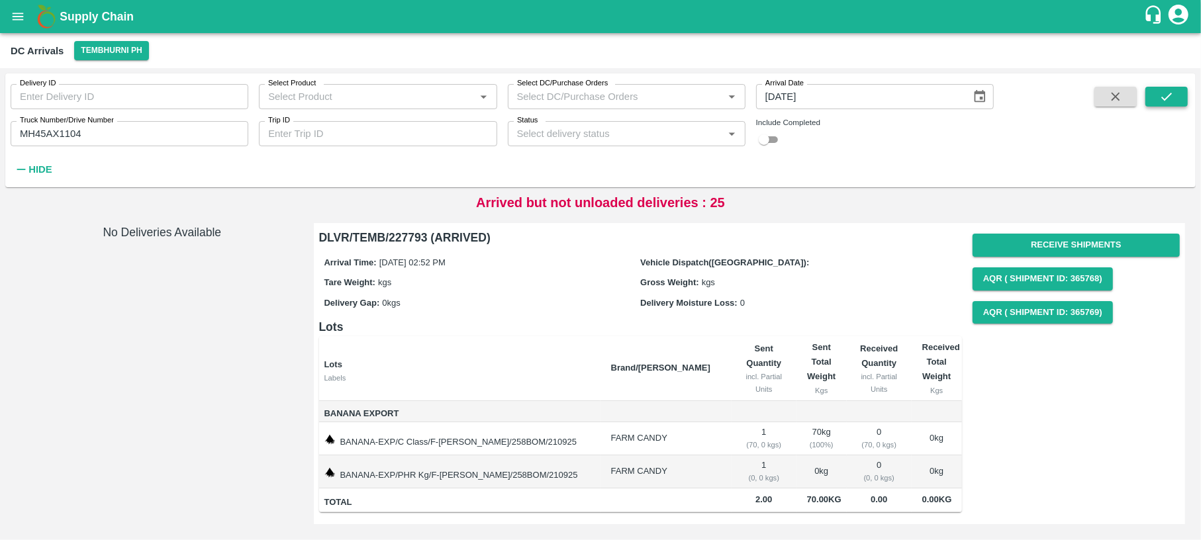
click at [1165, 98] on icon "submit" at bounding box center [1166, 96] width 15 height 15
click at [976, 101] on icon "Choose date, selected date is Sep 15, 2025" at bounding box center [979, 96] width 15 height 15
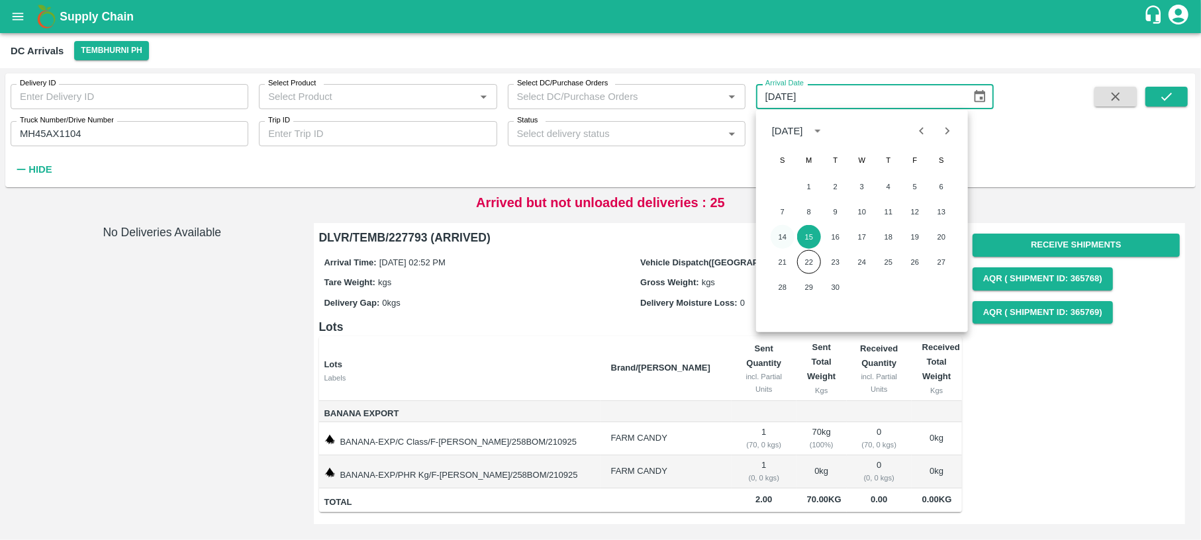
click at [789, 233] on button "14" at bounding box center [783, 237] width 24 height 24
type input "[DATE]"
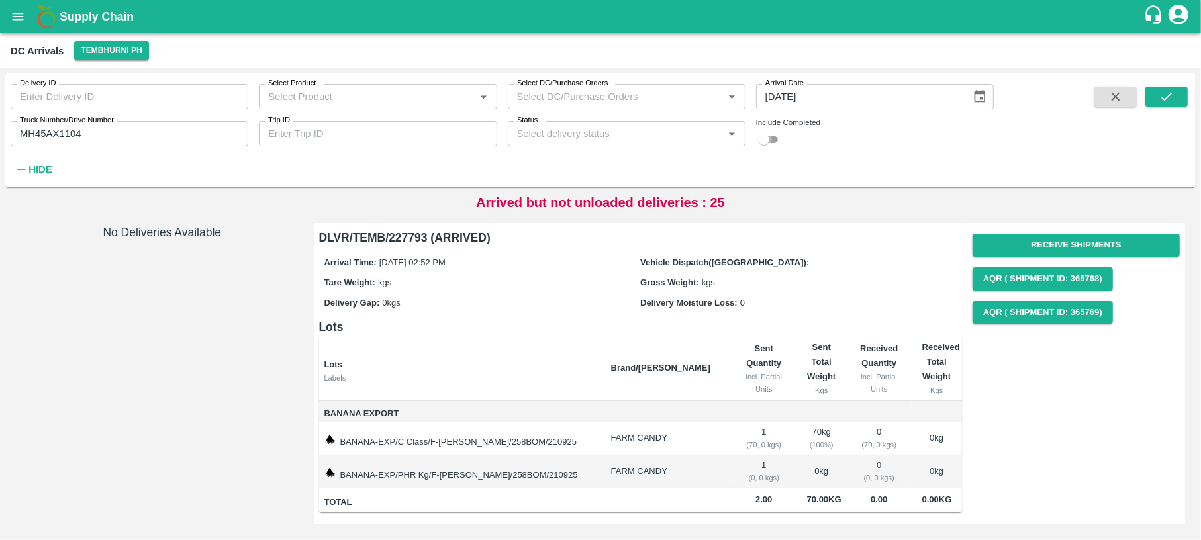
click at [768, 145] on input "checkbox" at bounding box center [764, 140] width 48 height 16
checkbox input "true"
click at [1169, 97] on icon "submit" at bounding box center [1166, 96] width 15 height 15
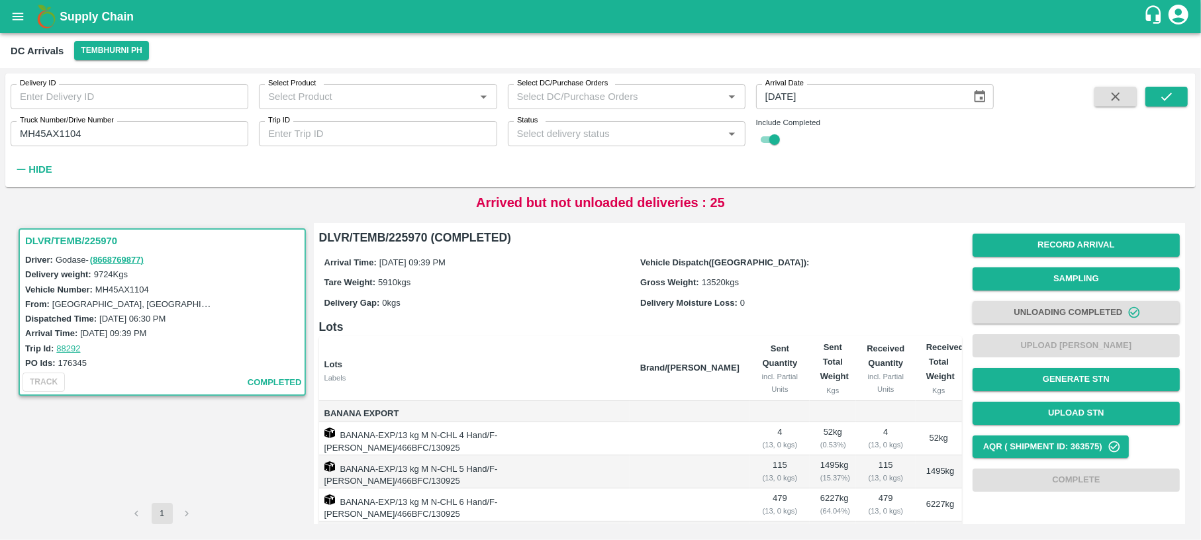
click at [978, 92] on icon "Choose date, selected date is Sep 14, 2025" at bounding box center [979, 96] width 11 height 13
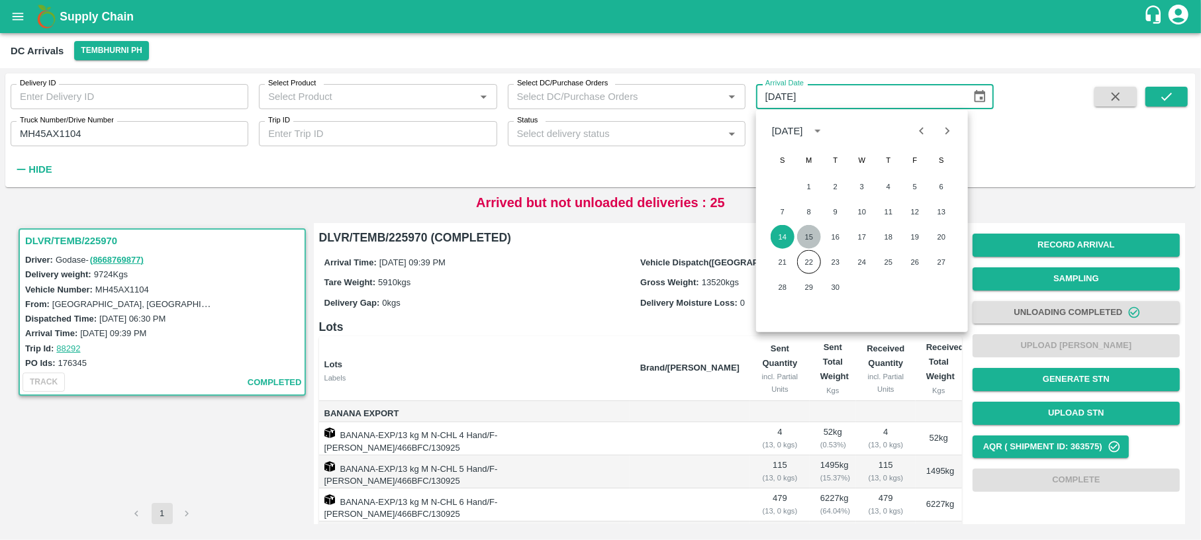
click at [803, 242] on button "15" at bounding box center [809, 237] width 24 height 24
type input "[DATE]"
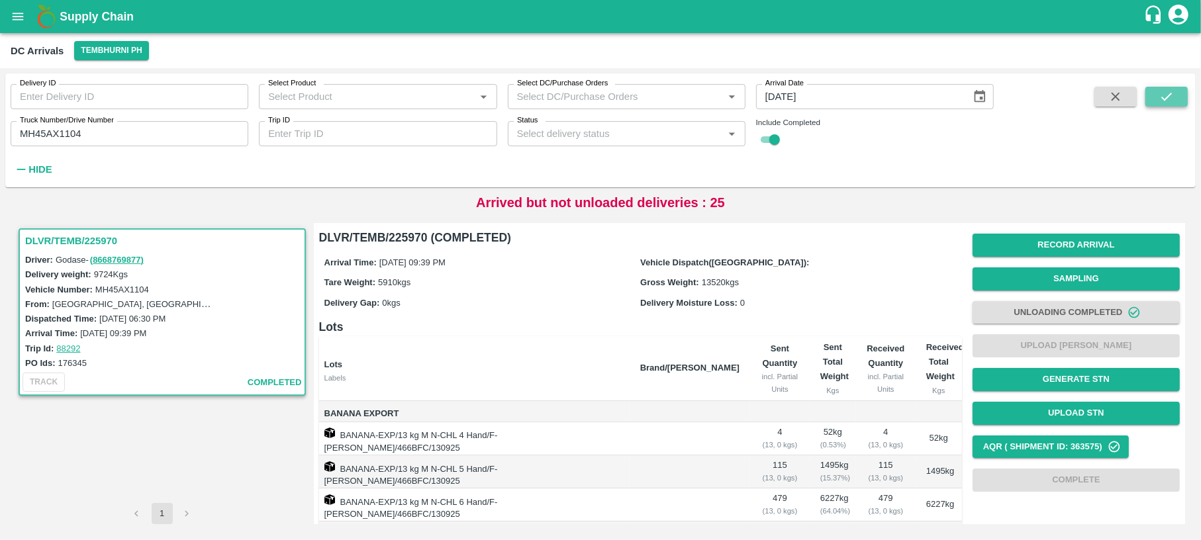
click at [1159, 97] on icon "submit" at bounding box center [1166, 96] width 15 height 15
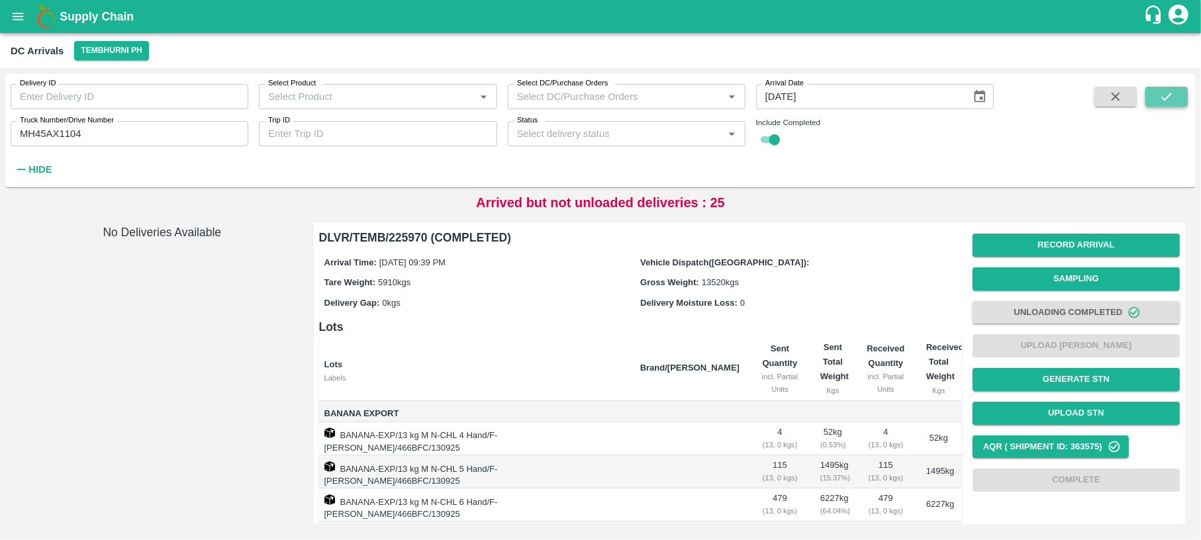
click at [1159, 97] on icon "submit" at bounding box center [1166, 96] width 15 height 15
click at [28, 24] on button "open drawer" at bounding box center [18, 16] width 30 height 30
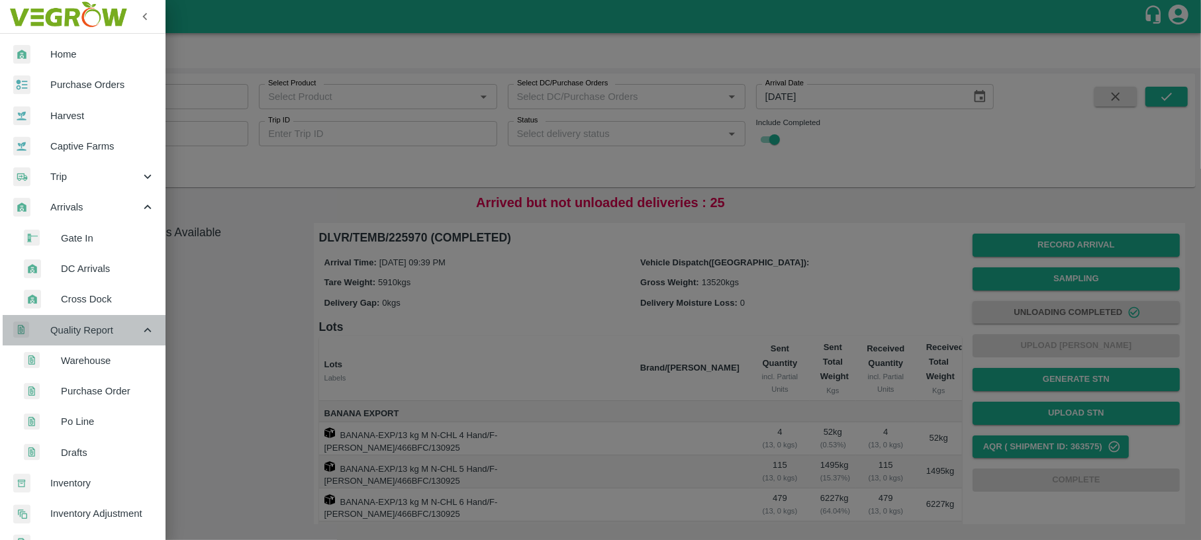
click at [91, 333] on span "Quality Report" at bounding box center [95, 330] width 90 height 15
click at [103, 326] on span "Quality Report" at bounding box center [95, 330] width 90 height 15
click at [105, 355] on span "Warehouse" at bounding box center [108, 361] width 94 height 15
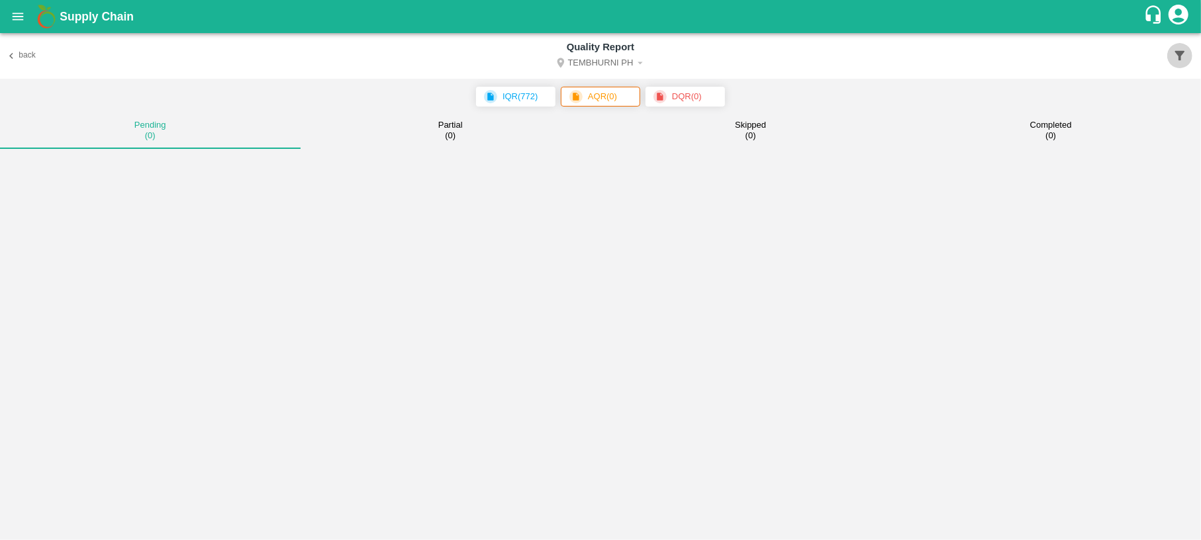
click at [1182, 64] on button "button" at bounding box center [1179, 55] width 25 height 25
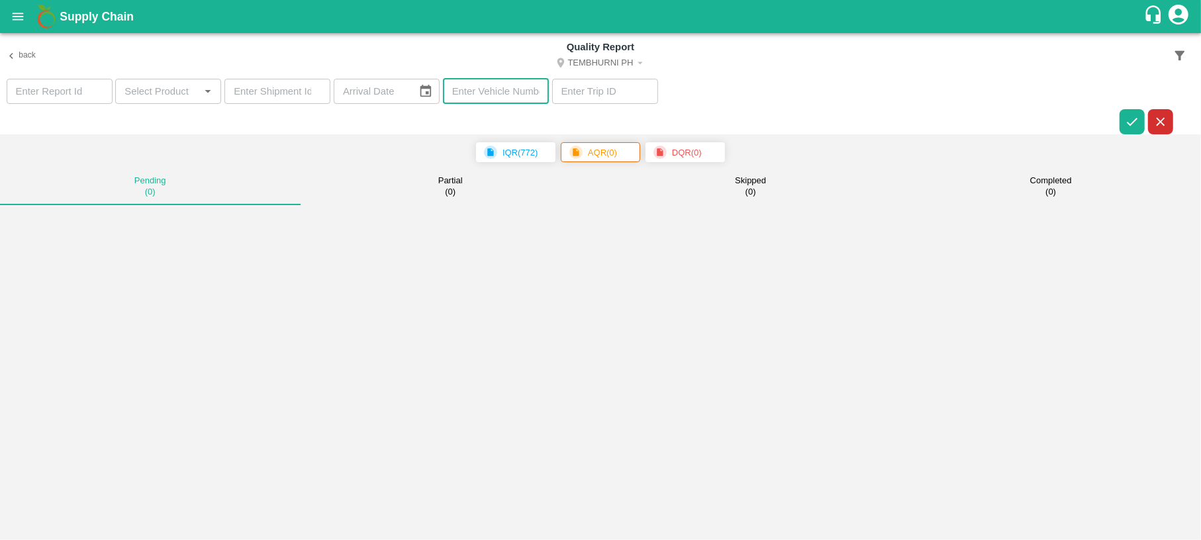
click at [489, 87] on input "text" at bounding box center [496, 91] width 106 height 25
click at [1129, 123] on icon "button" at bounding box center [1132, 122] width 11 height 8
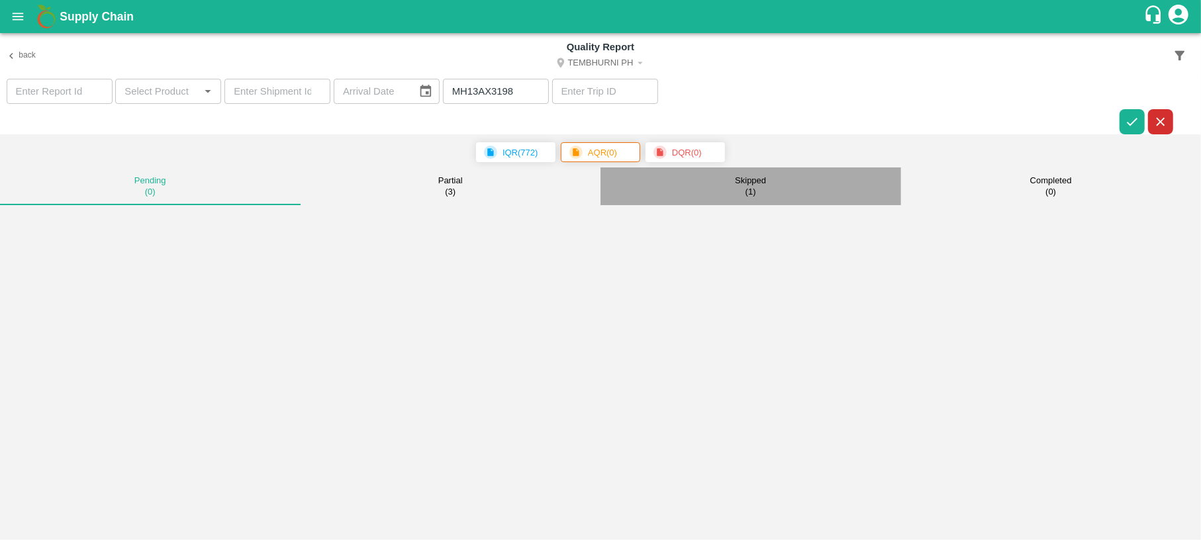
click at [736, 182] on p "Skipped" at bounding box center [750, 180] width 31 height 11
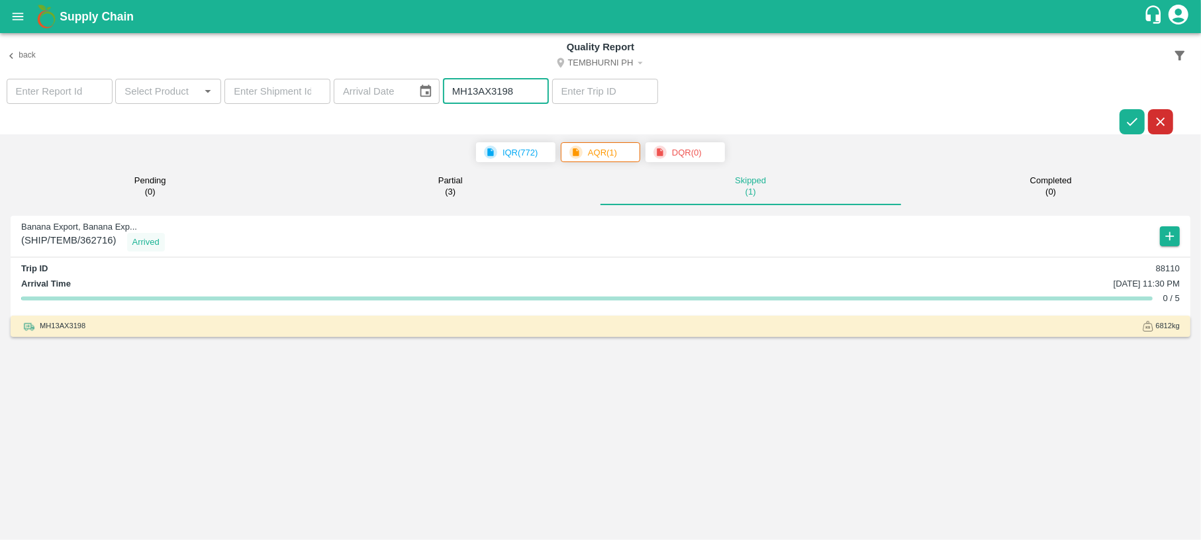
drag, startPoint x: 517, startPoint y: 89, endPoint x: 422, endPoint y: 88, distance: 95.3
click at [422, 88] on section "​ ​ ​ ​ MH13AX3198 ​ ​" at bounding box center [600, 107] width 1201 height 56
paste input "45AF7755"
type input "MH45AF7755"
click at [1133, 120] on icon "button" at bounding box center [1132, 122] width 15 height 15
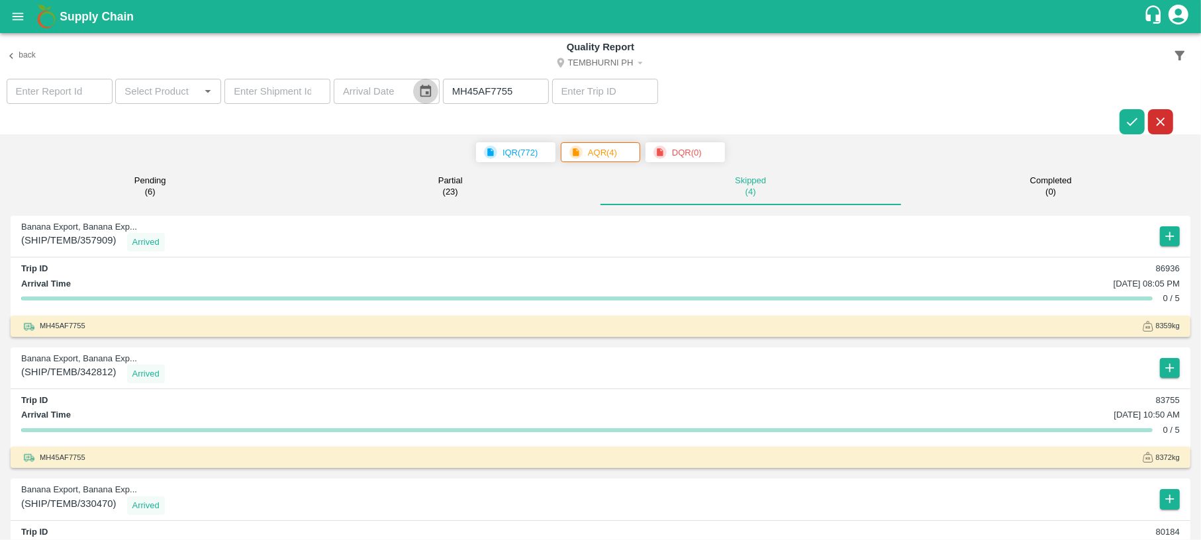
click at [424, 95] on icon "Choose date" at bounding box center [425, 91] width 11 height 13
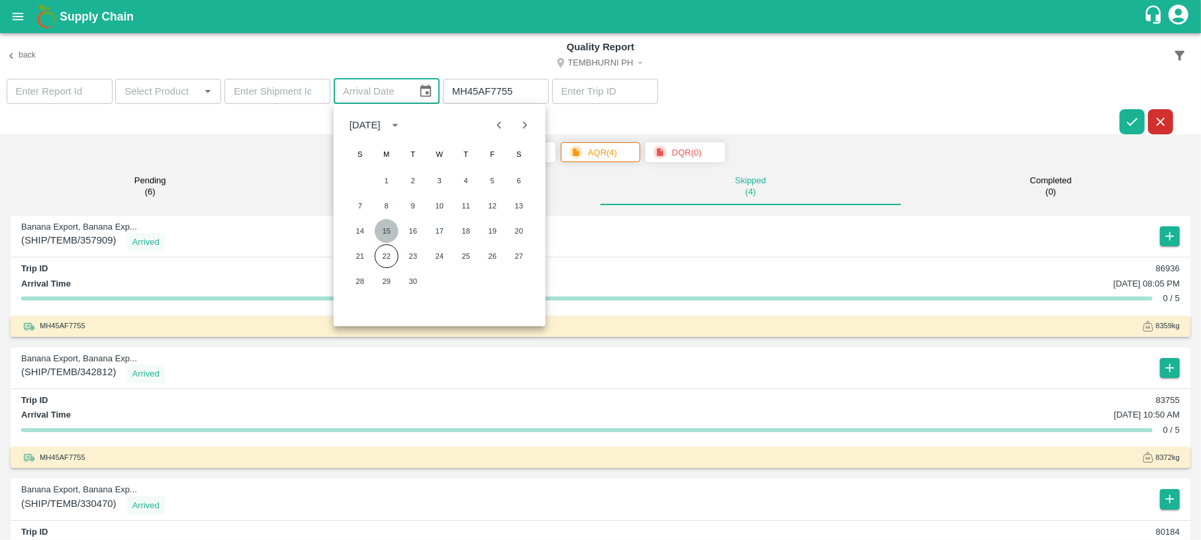
click at [383, 230] on button "15" at bounding box center [387, 231] width 24 height 24
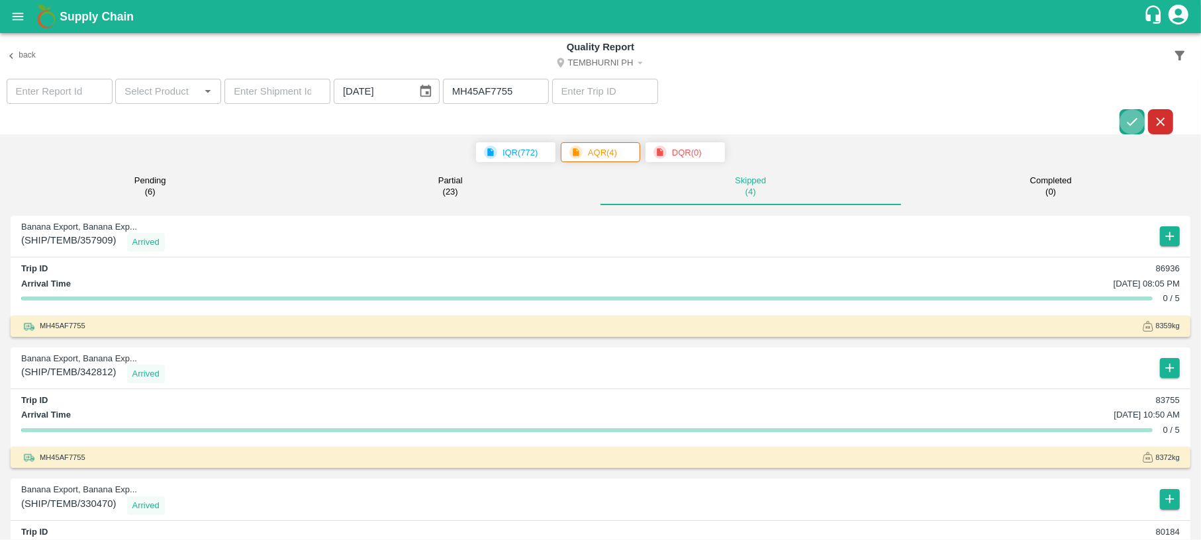
click at [1132, 124] on icon "button" at bounding box center [1132, 122] width 11 height 8
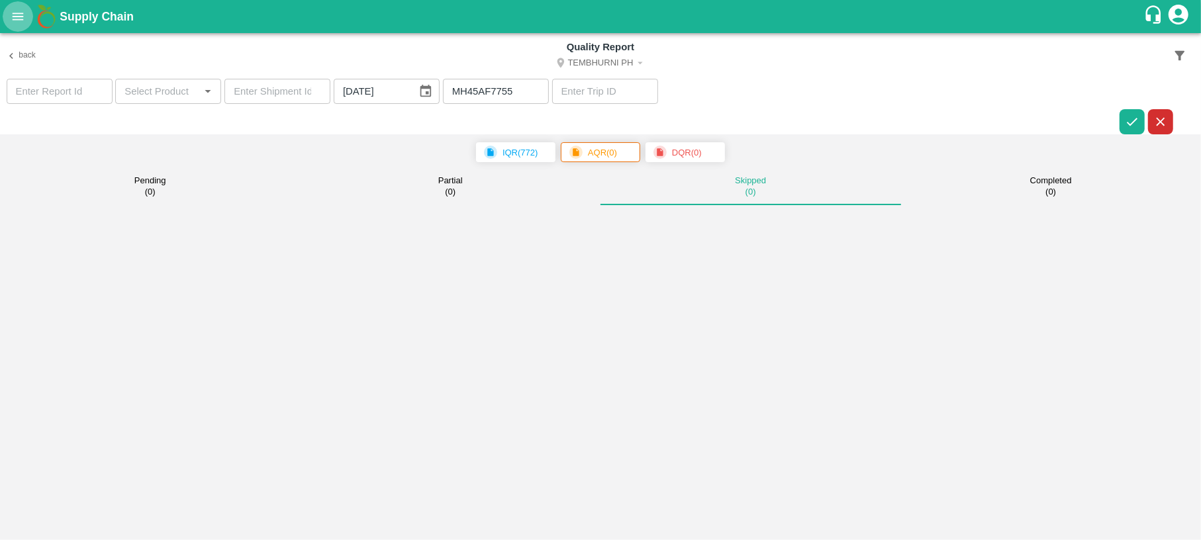
click at [20, 23] on icon "open drawer" at bounding box center [18, 16] width 15 height 15
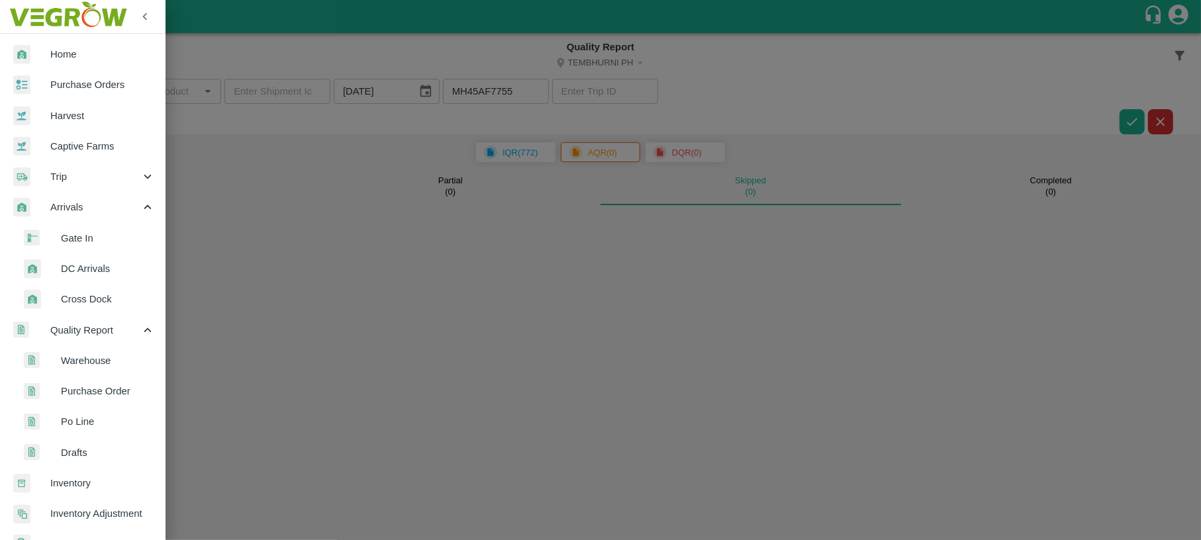
click at [406, 97] on div at bounding box center [600, 270] width 1201 height 540
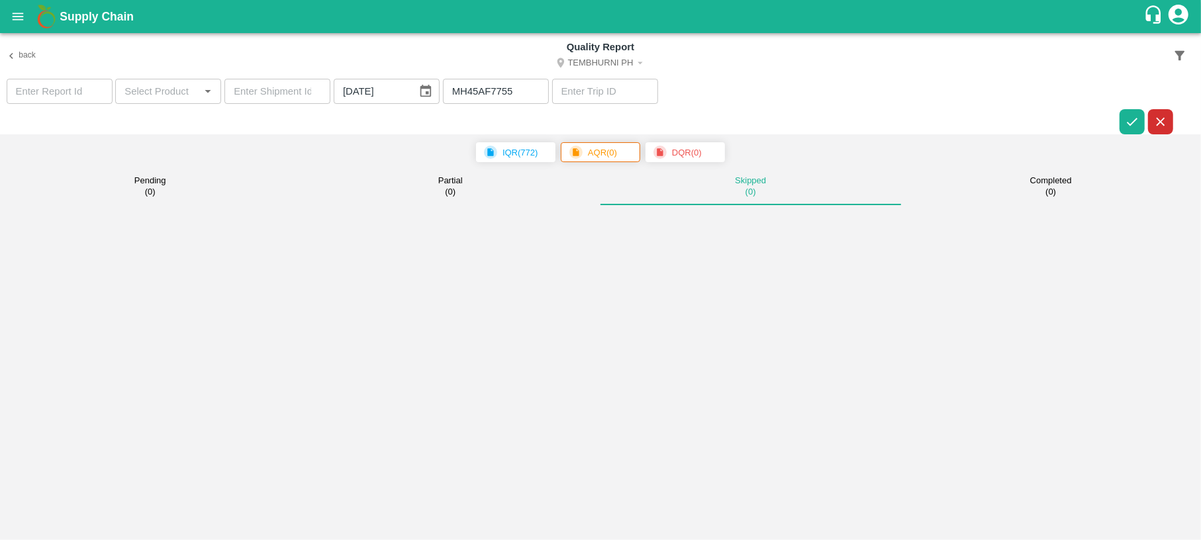
click at [401, 96] on input "[DATE]" at bounding box center [371, 91] width 74 height 25
type input "DD/MM/YYYY"
click at [1130, 118] on icon "button" at bounding box center [1132, 122] width 15 height 15
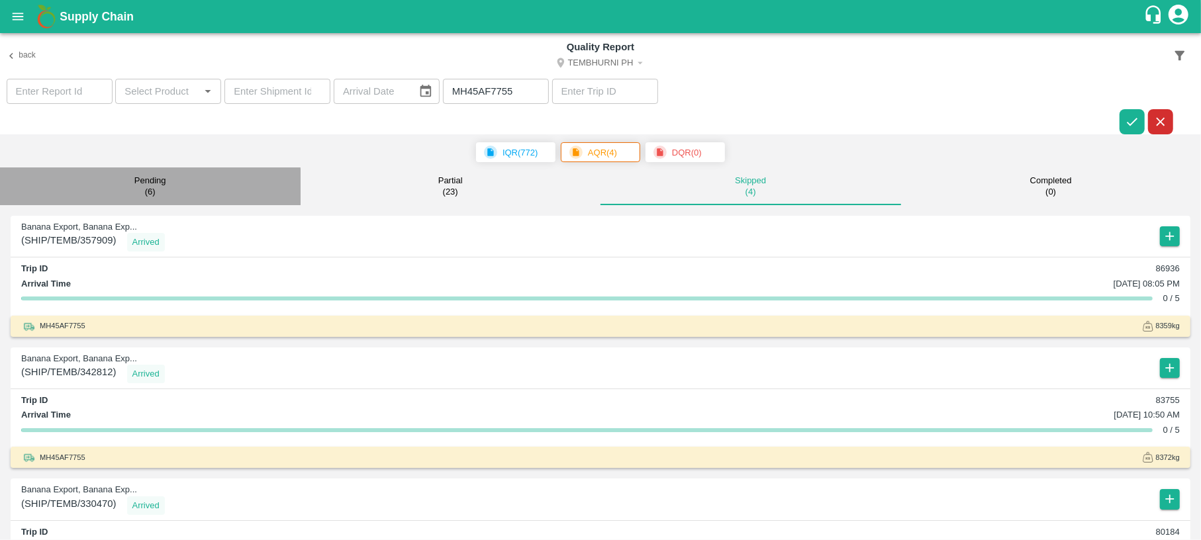
click at [175, 176] on button "Pending ( 6 )" at bounding box center [150, 186] width 301 height 38
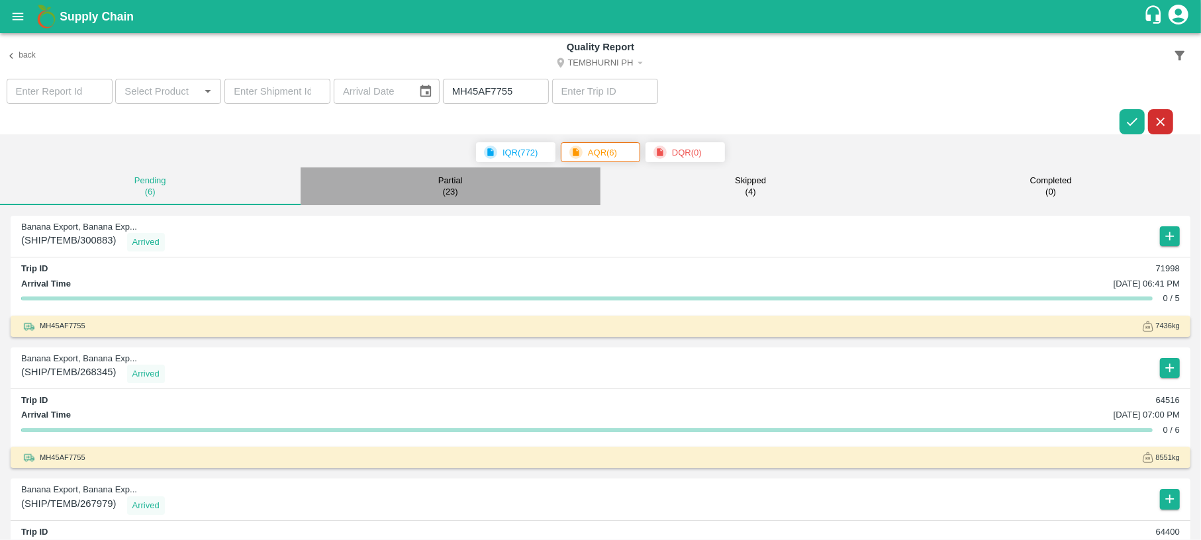
click at [442, 180] on p "Partial" at bounding box center [450, 180] width 24 height 11
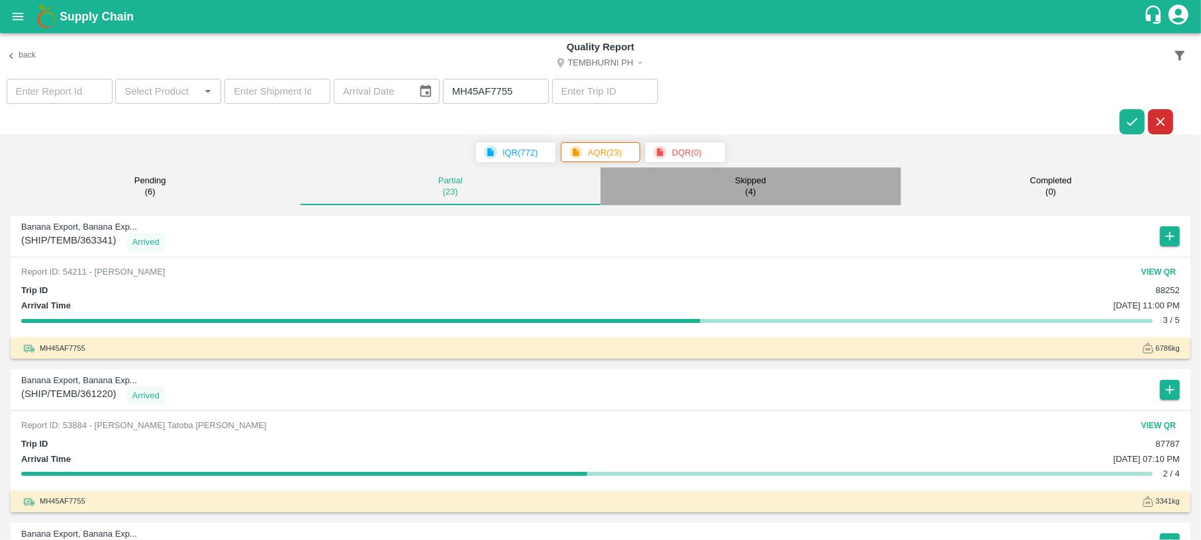
click at [779, 173] on button "Skipped ( 4 )" at bounding box center [750, 186] width 301 height 38
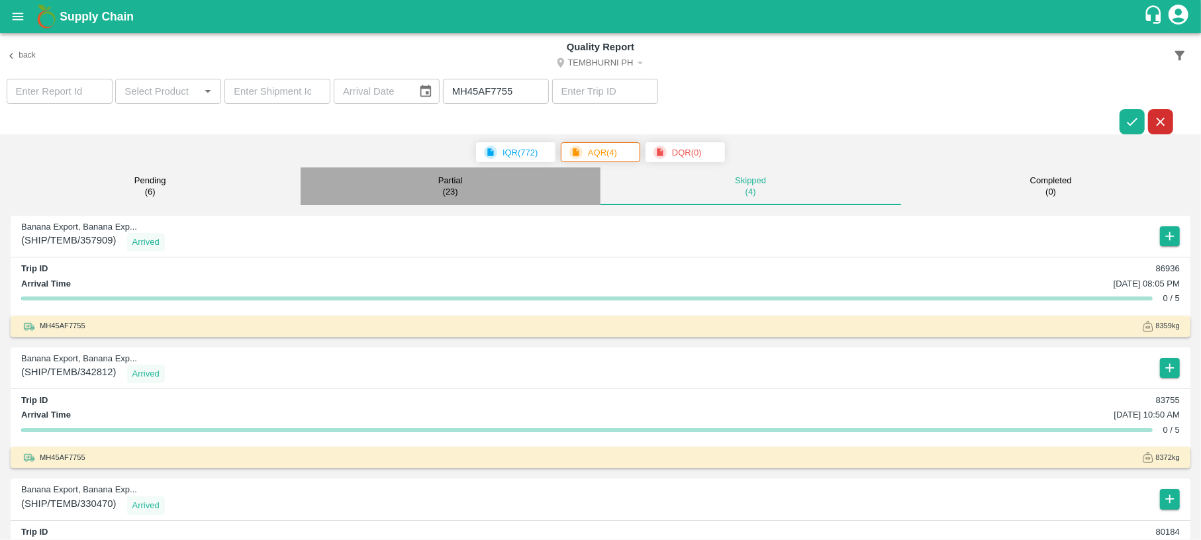
click at [440, 181] on p "Partial" at bounding box center [450, 180] width 24 height 11
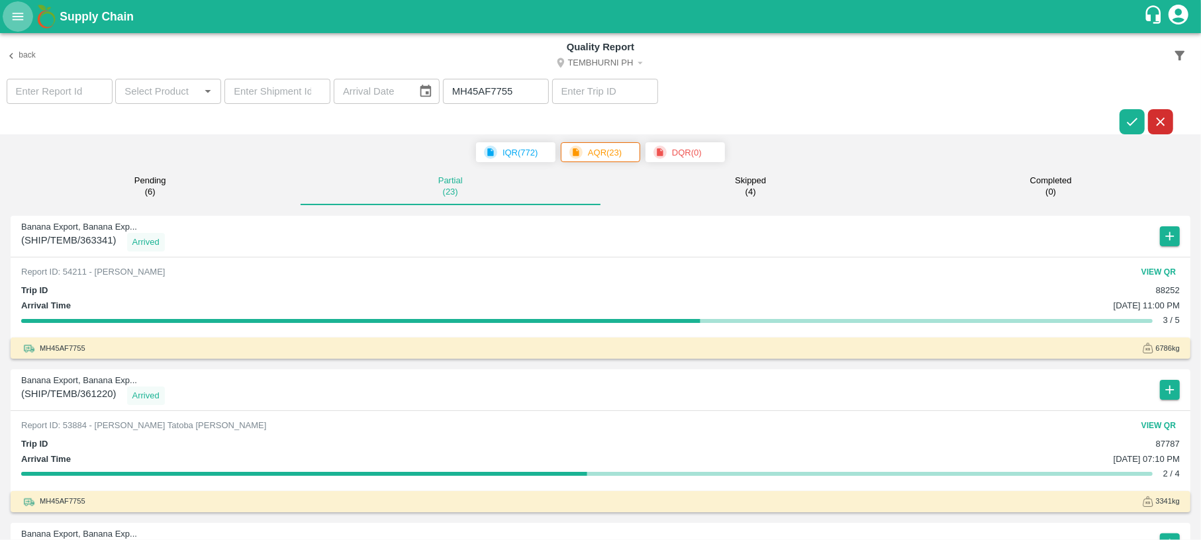
click at [11, 13] on icon "open drawer" at bounding box center [18, 16] width 15 height 15
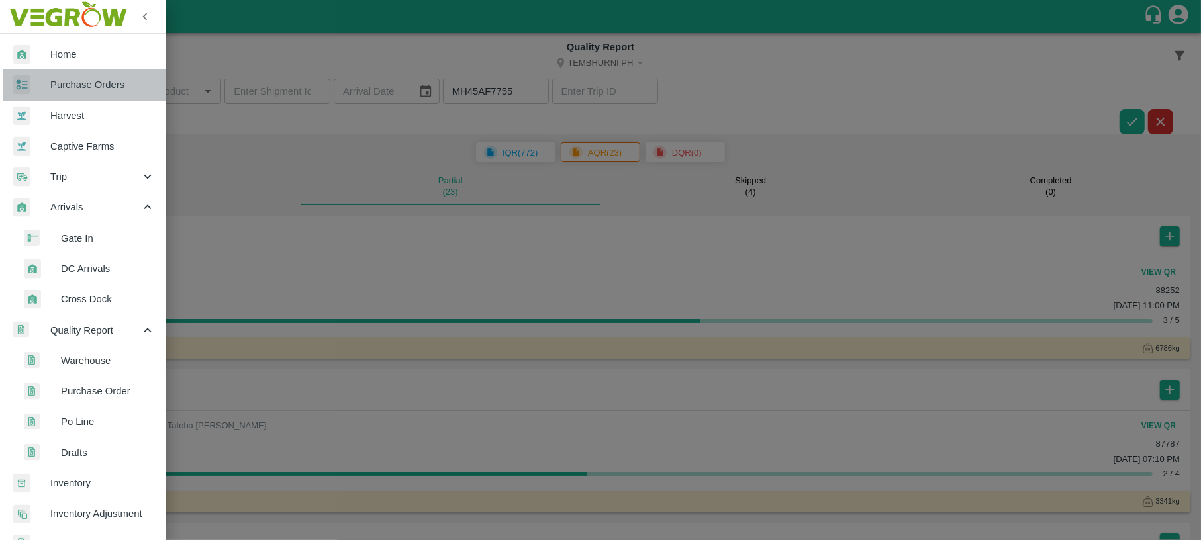
click at [109, 83] on span "Purchase Orders" at bounding box center [102, 84] width 105 height 15
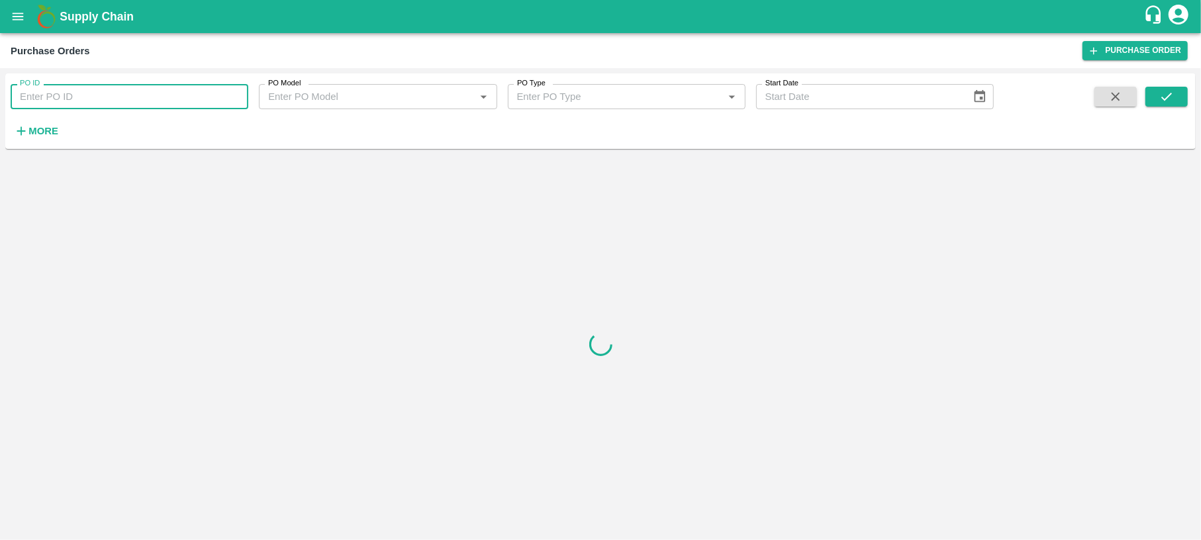
click at [99, 97] on input "PO ID" at bounding box center [130, 96] width 238 height 25
paste input "176329"
type input "176329"
click at [1164, 100] on icon "submit" at bounding box center [1166, 97] width 11 height 8
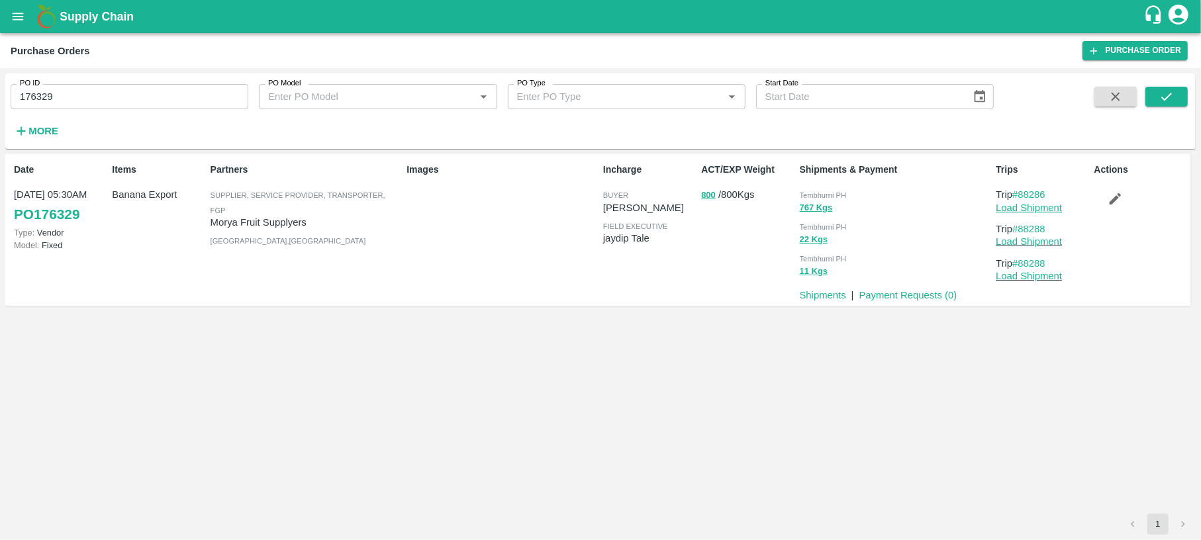
click at [1020, 207] on link "Load Shipment" at bounding box center [1029, 208] width 66 height 11
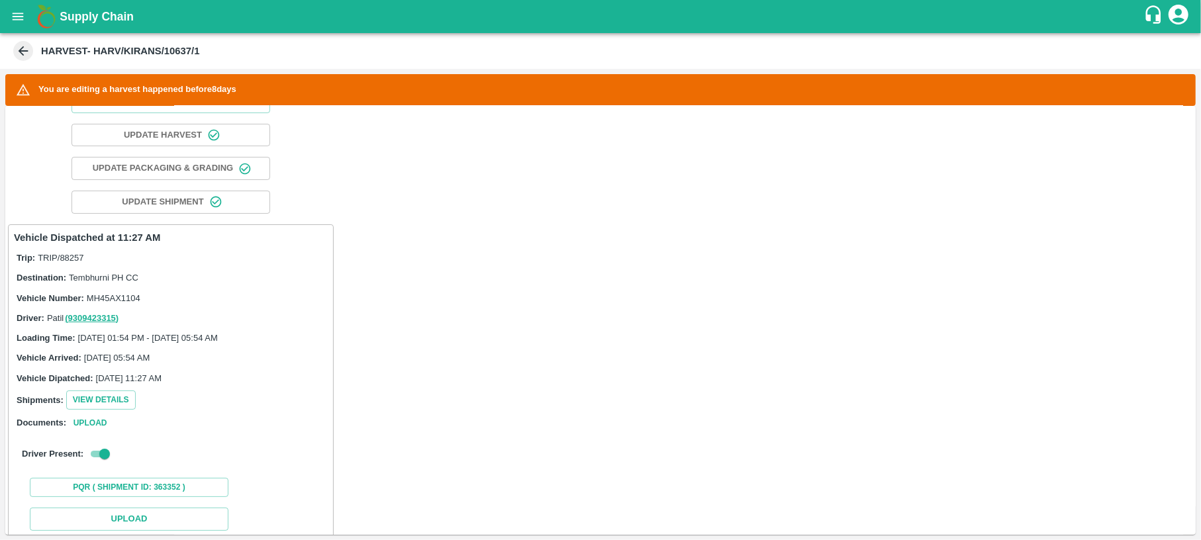
scroll to position [106, 0]
drag, startPoint x: 139, startPoint y: 298, endPoint x: 89, endPoint y: 298, distance: 50.3
click at [89, 298] on div "Vehicle Number: MH45AX1104" at bounding box center [171, 296] width 308 height 15
copy span "MH45AX1104"
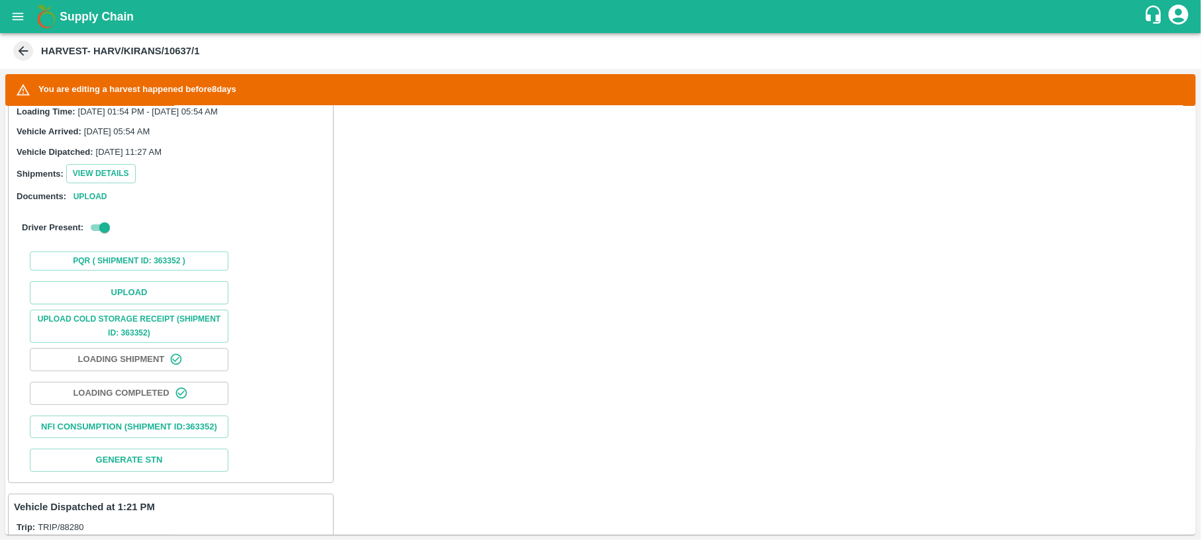
scroll to position [0, 0]
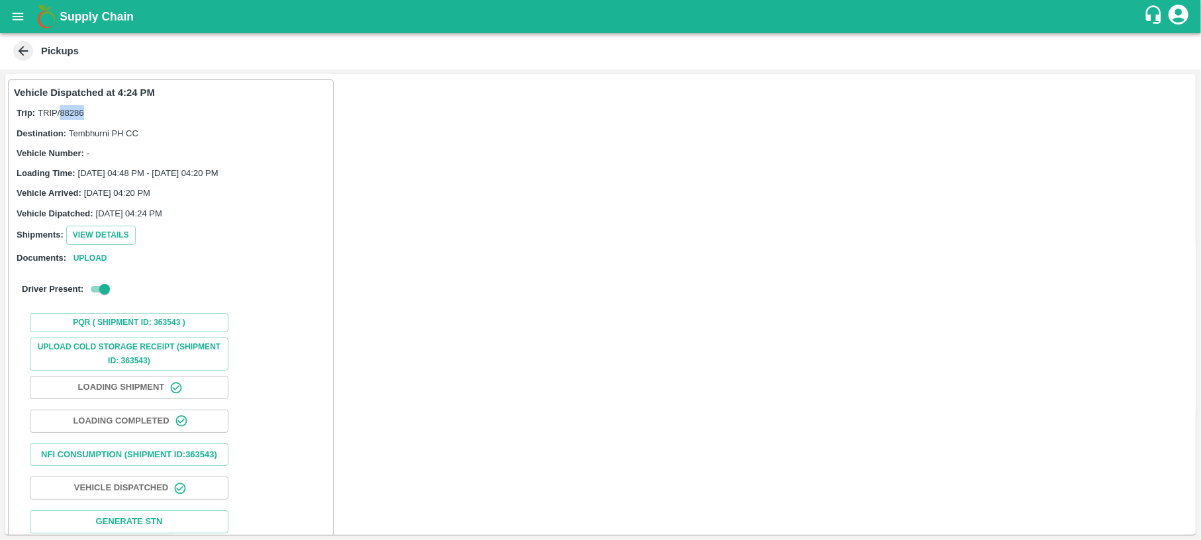
drag, startPoint x: 60, startPoint y: 113, endPoint x: 83, endPoint y: 113, distance: 23.2
click at [83, 113] on span "TRIP/88286" at bounding box center [61, 113] width 46 height 10
copy span "88286"
click at [26, 55] on icon at bounding box center [23, 51] width 15 height 15
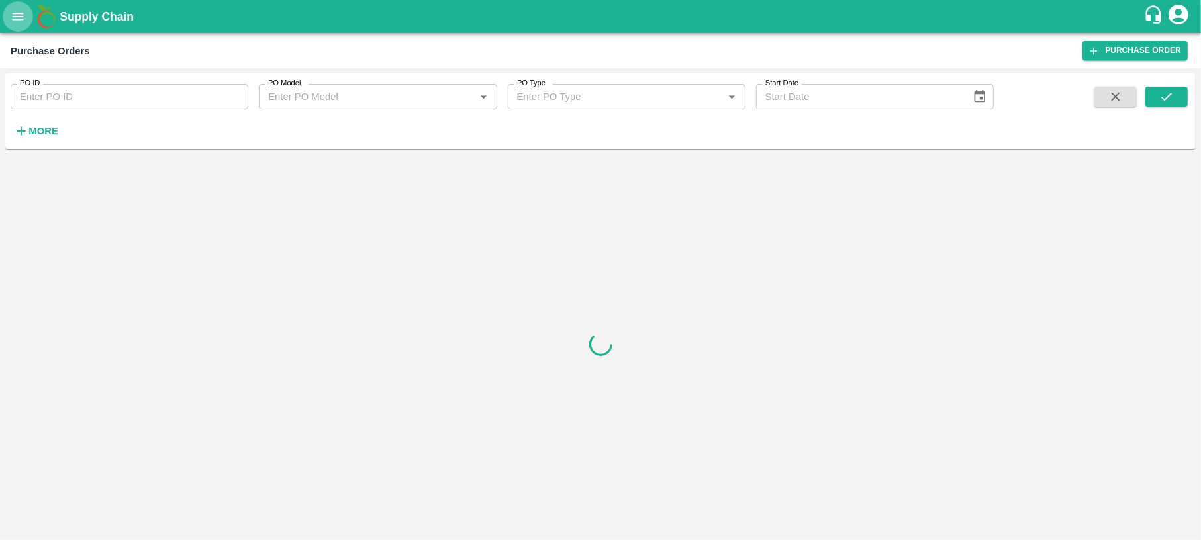
click at [21, 28] on button "open drawer" at bounding box center [18, 16] width 30 height 30
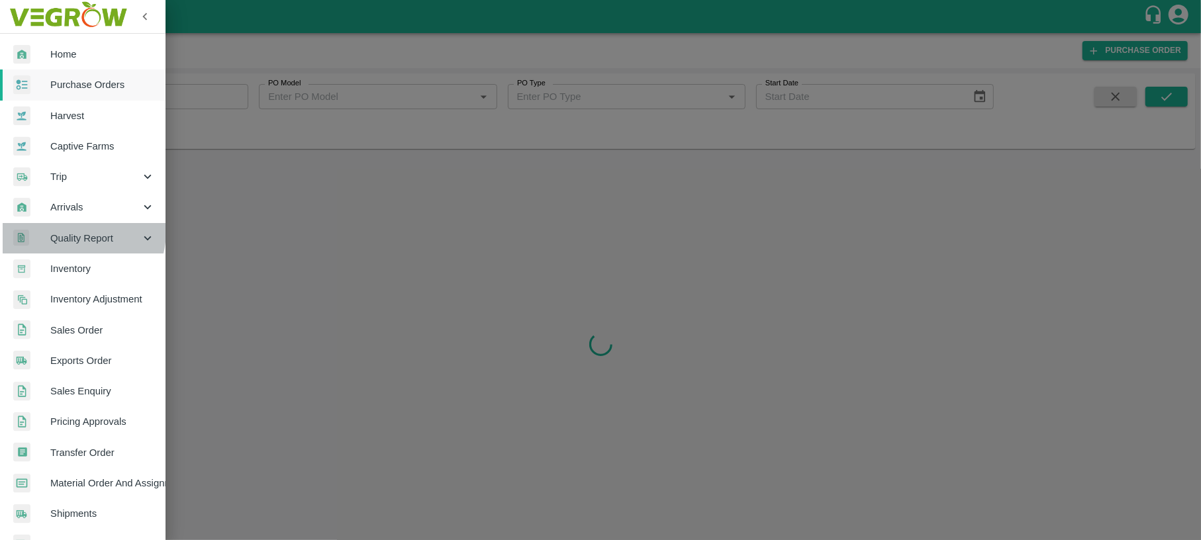
click at [70, 231] on span "Quality Report" at bounding box center [95, 238] width 90 height 15
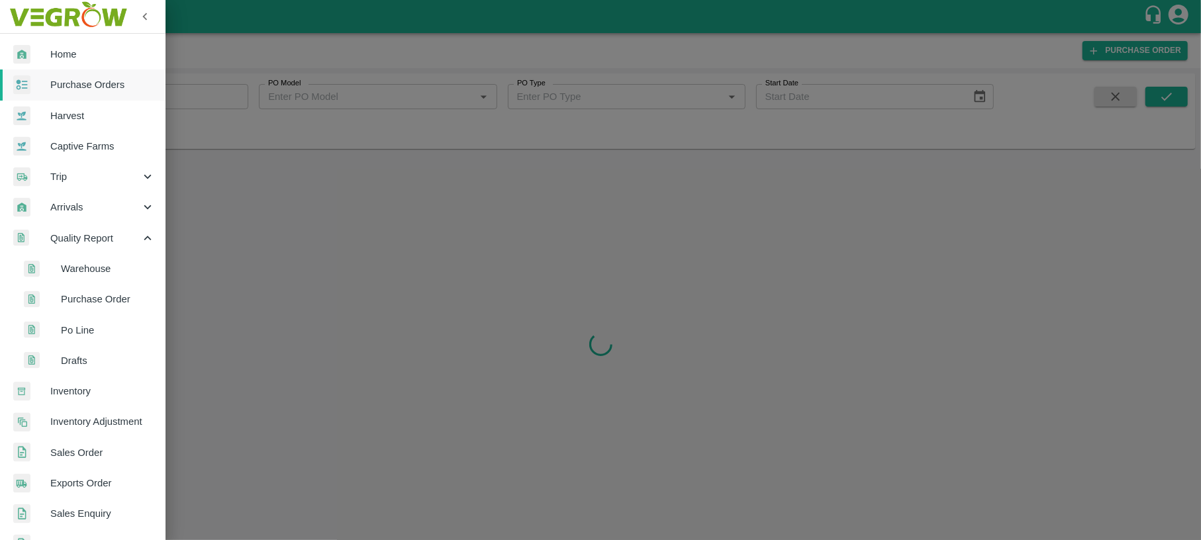
click at [74, 259] on li "Warehouse" at bounding box center [88, 269] width 155 height 30
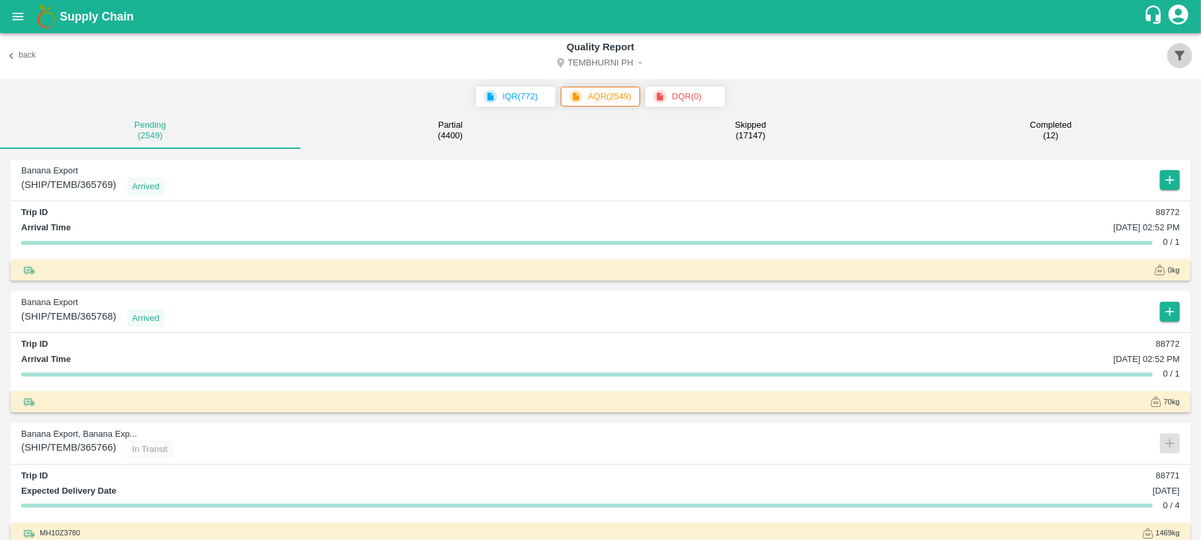
click at [1182, 58] on icon "button" at bounding box center [1179, 55] width 15 height 15
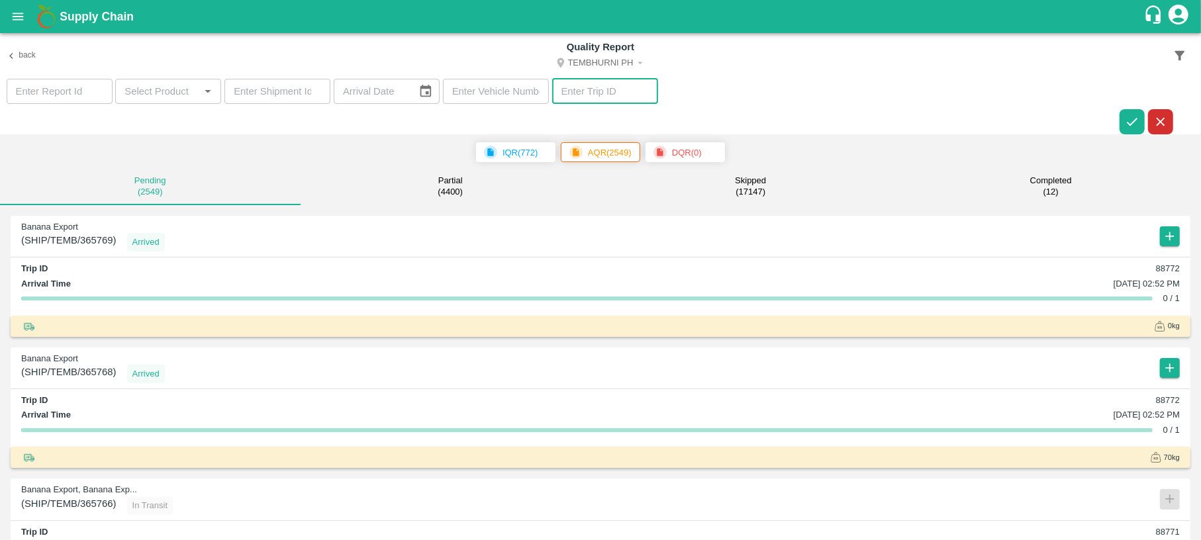
click at [597, 85] on input "number" at bounding box center [605, 91] width 106 height 25
paste input "88286"
type input "88286"
click at [1127, 118] on icon "button" at bounding box center [1132, 122] width 15 height 15
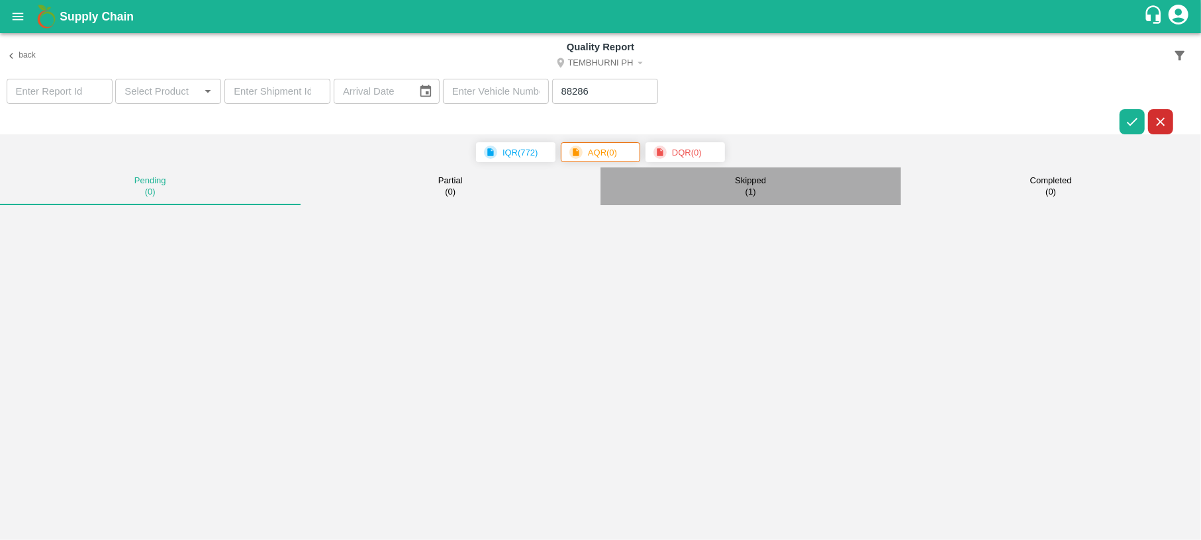
click at [735, 176] on p "Skipped" at bounding box center [750, 180] width 31 height 11
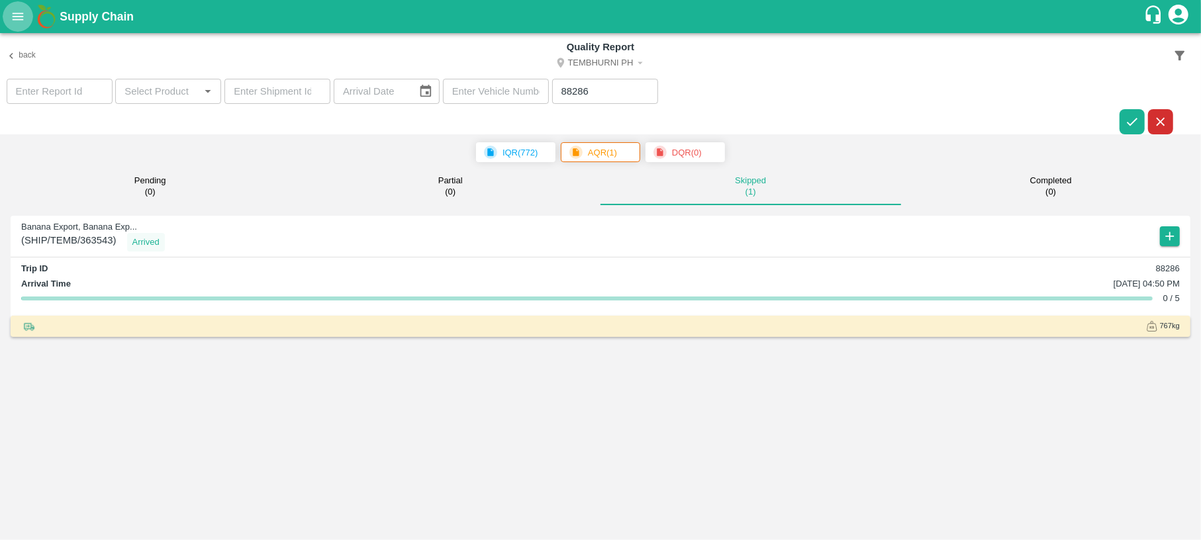
click at [8, 16] on button "open drawer" at bounding box center [18, 16] width 30 height 30
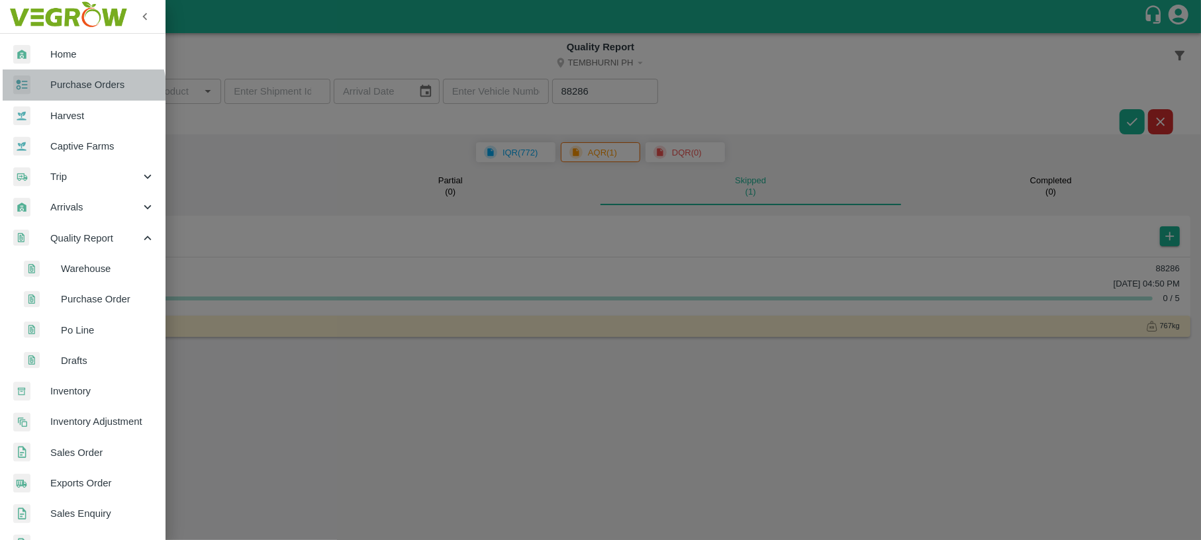
click at [80, 91] on span "Purchase Orders" at bounding box center [102, 84] width 105 height 15
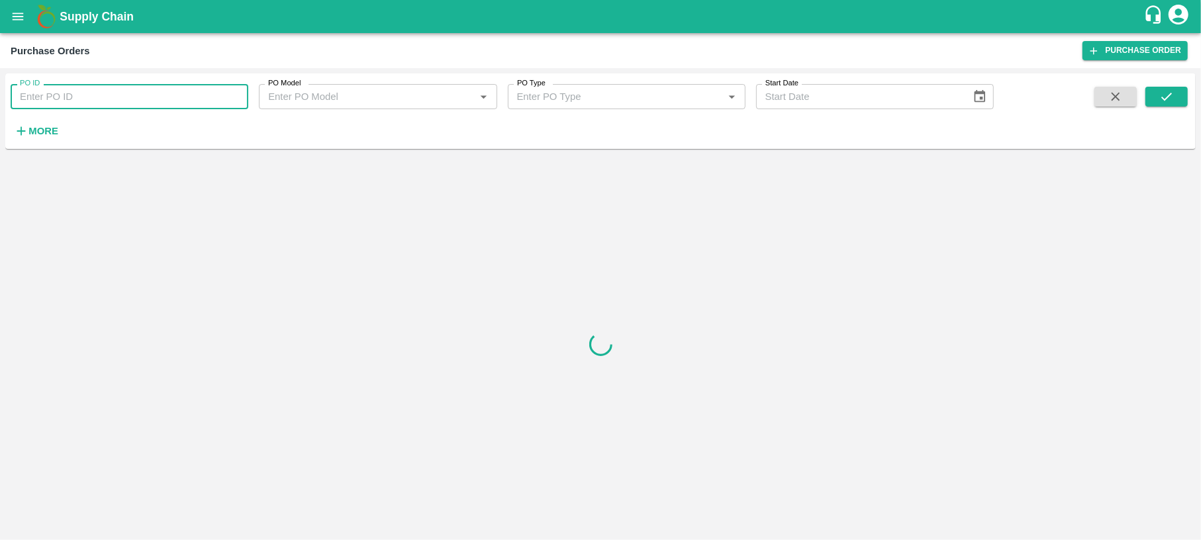
click at [89, 99] on input "PO ID" at bounding box center [130, 96] width 238 height 25
paste input "176174"
type input "176174"
click at [1160, 96] on icon "submit" at bounding box center [1166, 96] width 15 height 15
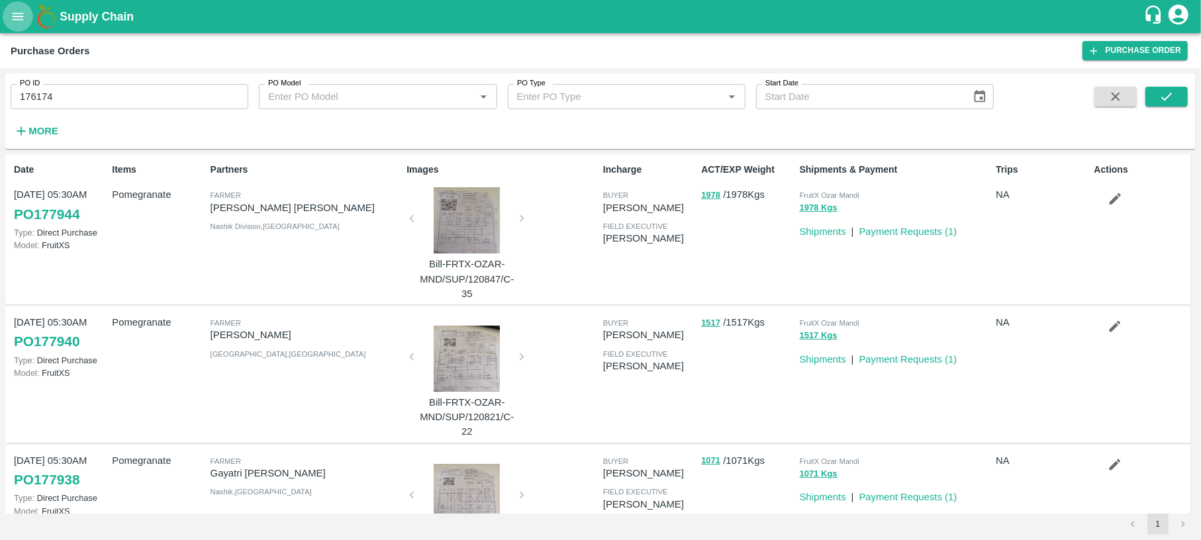
click at [22, 12] on icon "open drawer" at bounding box center [18, 16] width 15 height 15
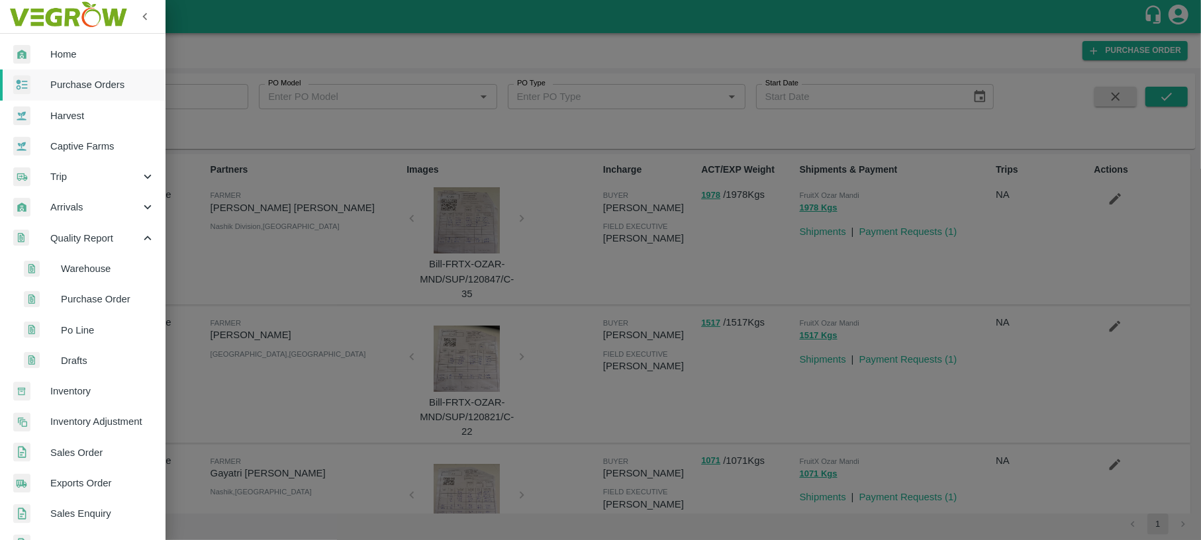
click at [112, 273] on span "Warehouse" at bounding box center [108, 268] width 94 height 15
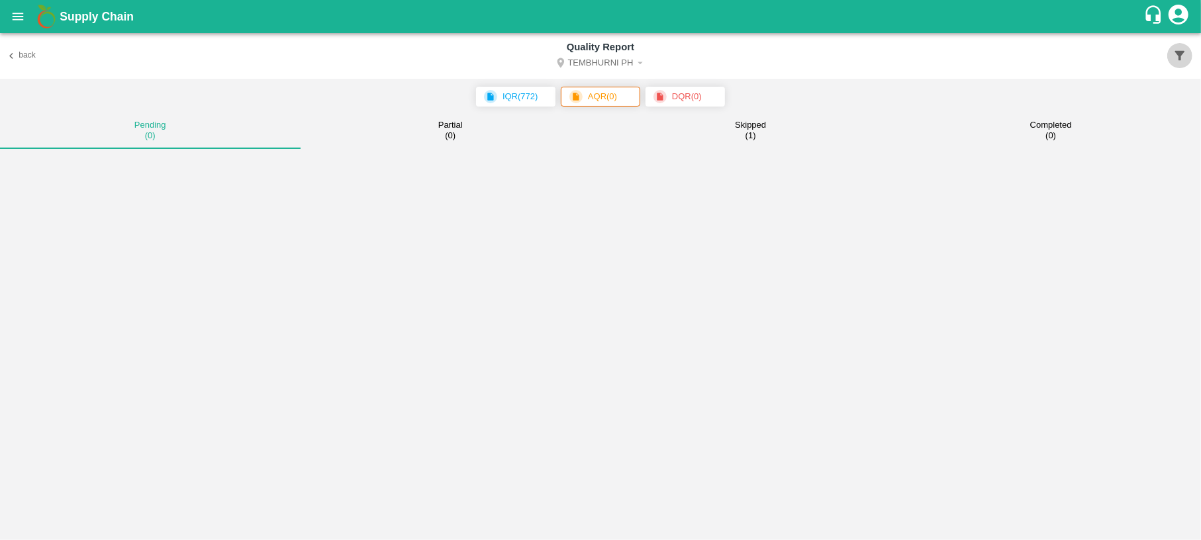
click at [1174, 59] on icon "button" at bounding box center [1179, 55] width 15 height 15
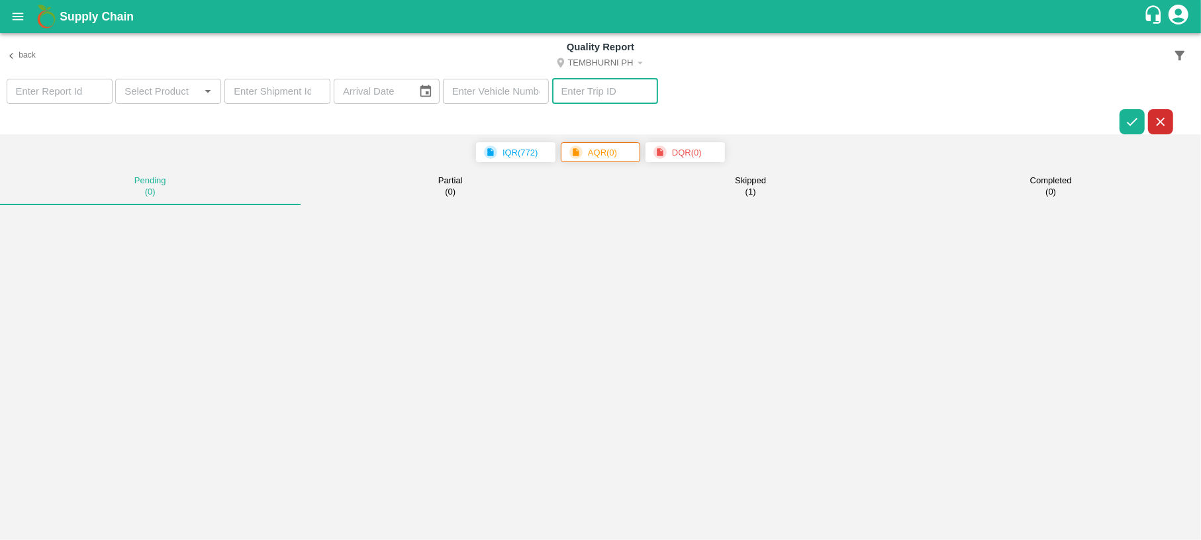
click at [590, 93] on input "number" at bounding box center [605, 91] width 106 height 25
type input "88257"
click at [1131, 122] on icon "button" at bounding box center [1132, 122] width 15 height 15
click at [740, 188] on div "Skipped ( 1 )" at bounding box center [750, 186] width 31 height 22
